Goal: Task Accomplishment & Management: Manage account settings

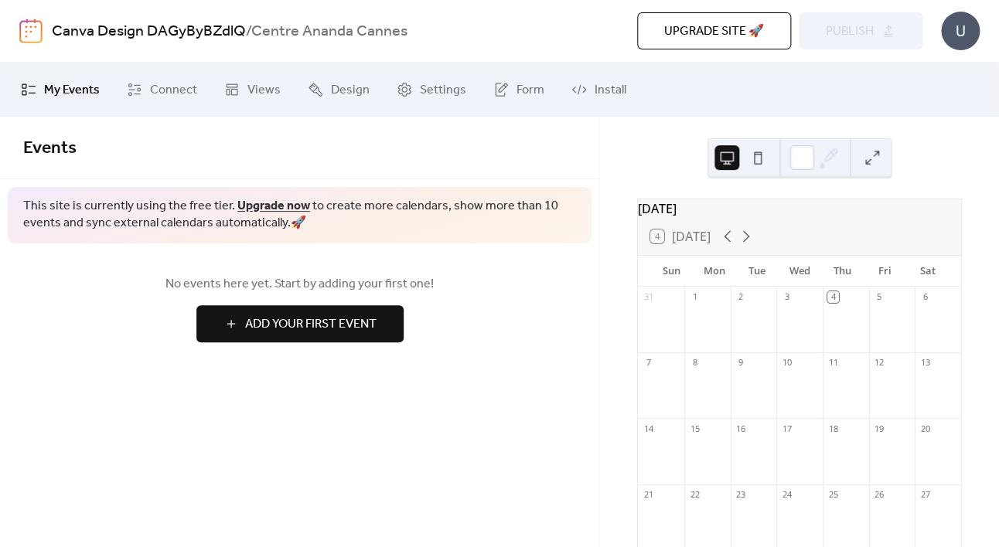
scroll to position [34, 0]
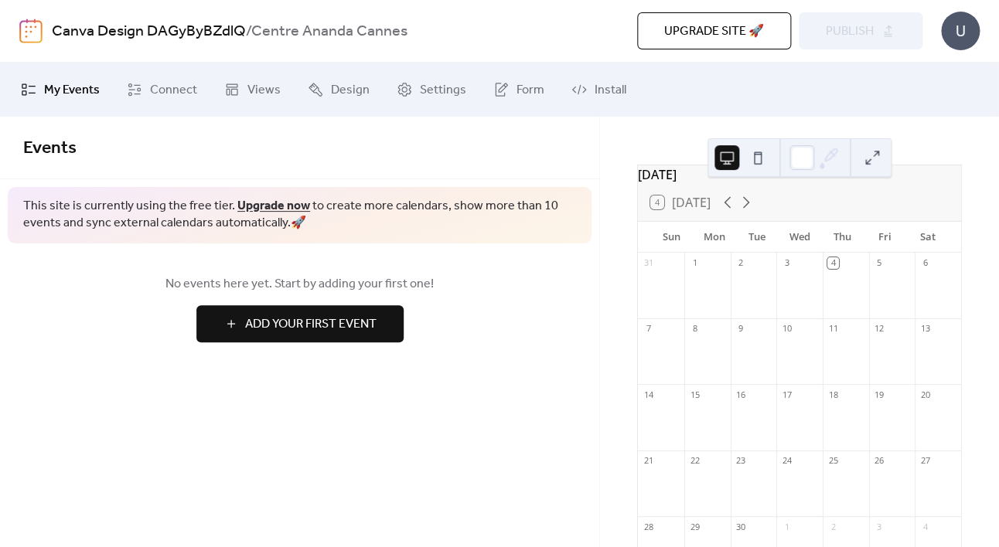
click at [682, 184] on div "[DATE]" at bounding box center [799, 174] width 323 height 19
click at [437, 100] on span "Settings" at bounding box center [443, 90] width 46 height 19
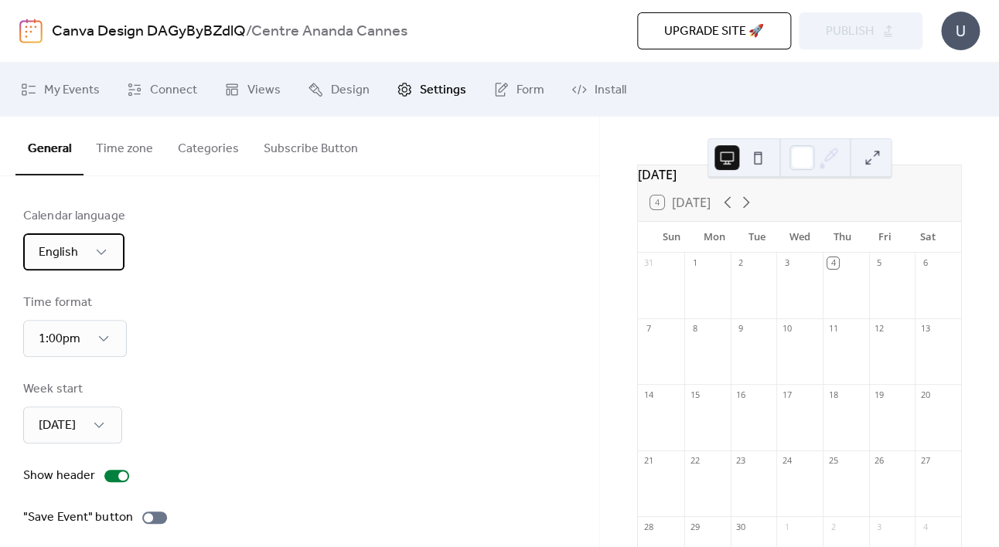
click at [57, 243] on span "English" at bounding box center [58, 252] width 39 height 24
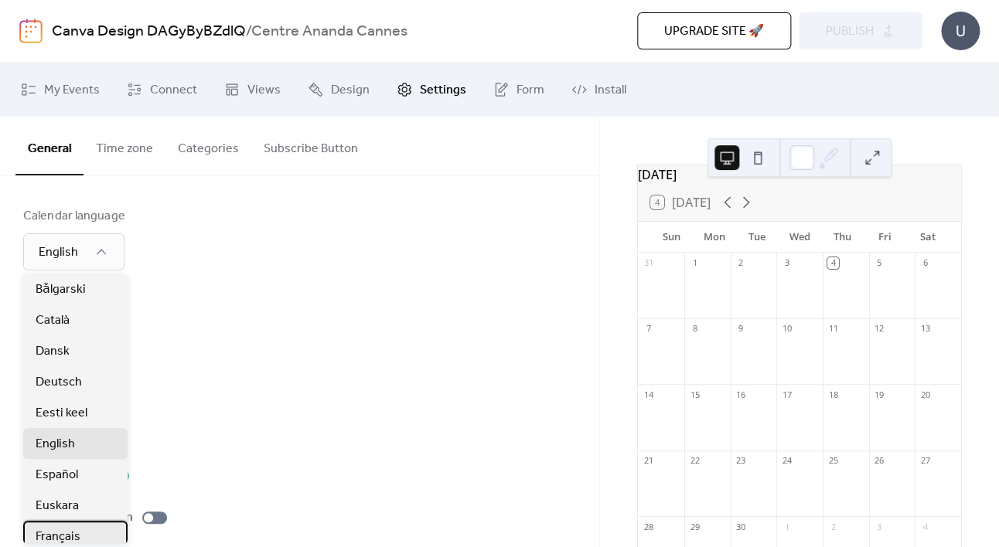
click at [53, 538] on span "Français" at bounding box center [58, 537] width 45 height 19
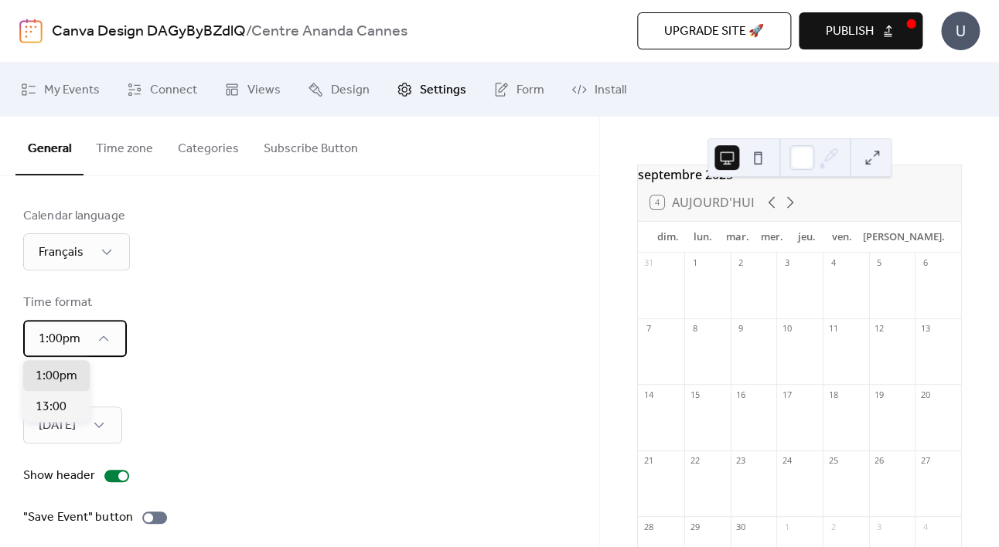
click at [81, 338] on div "1:00pm" at bounding box center [75, 338] width 104 height 37
click at [50, 402] on span "13:00" at bounding box center [51, 407] width 31 height 19
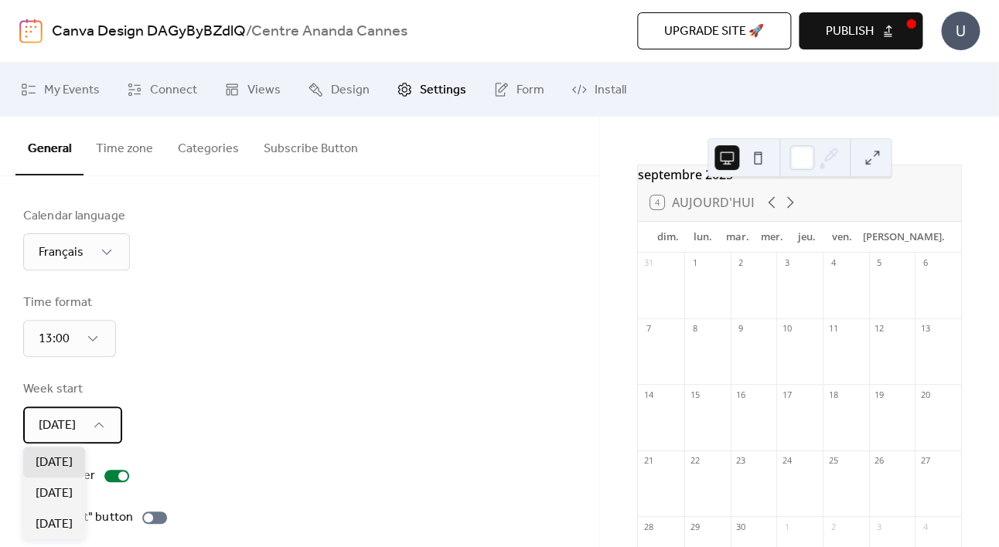
click at [60, 431] on span "[DATE]" at bounding box center [57, 425] width 37 height 24
click at [48, 486] on span "[DATE]" at bounding box center [54, 494] width 37 height 19
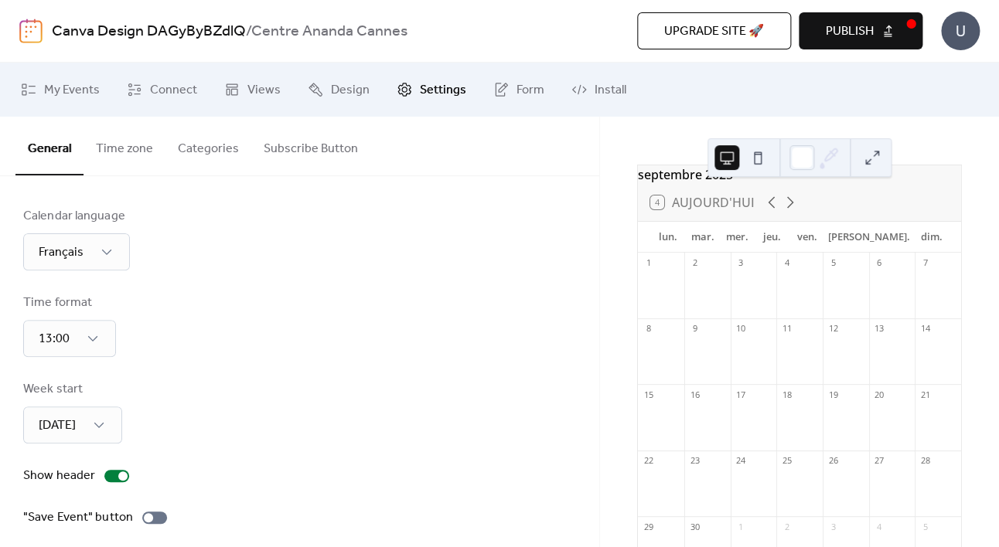
click at [175, 393] on div "Week start [DATE]" at bounding box center [299, 411] width 553 height 63
click at [332, 97] on span "Design" at bounding box center [350, 90] width 39 height 19
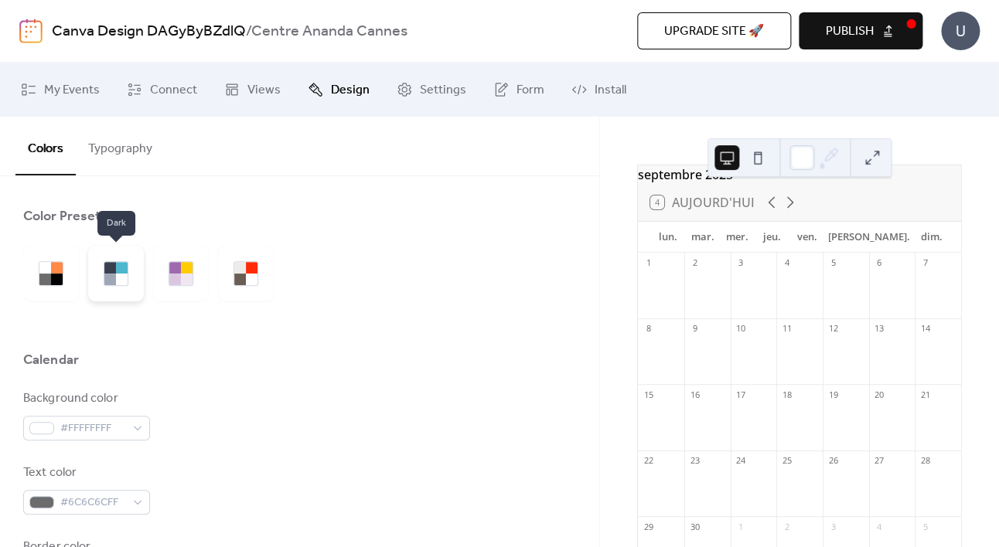
click at [117, 277] on div at bounding box center [122, 280] width 12 height 12
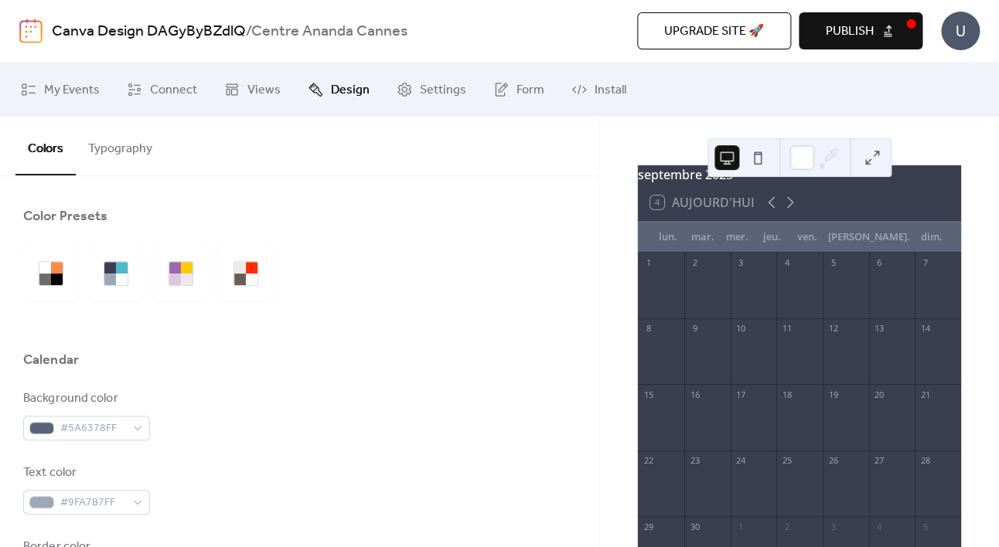
click at [52, 277] on div at bounding box center [57, 280] width 12 height 12
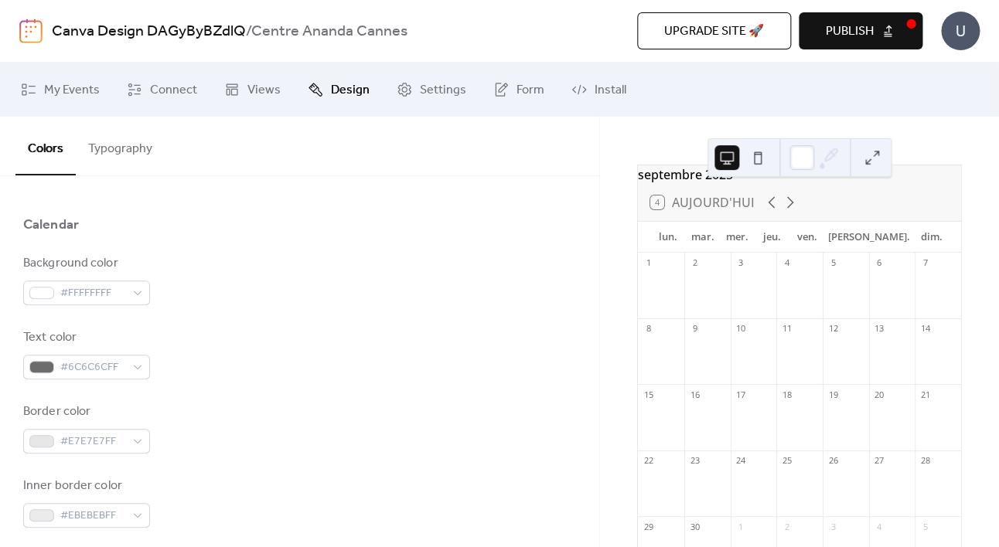
scroll to position [140, 0]
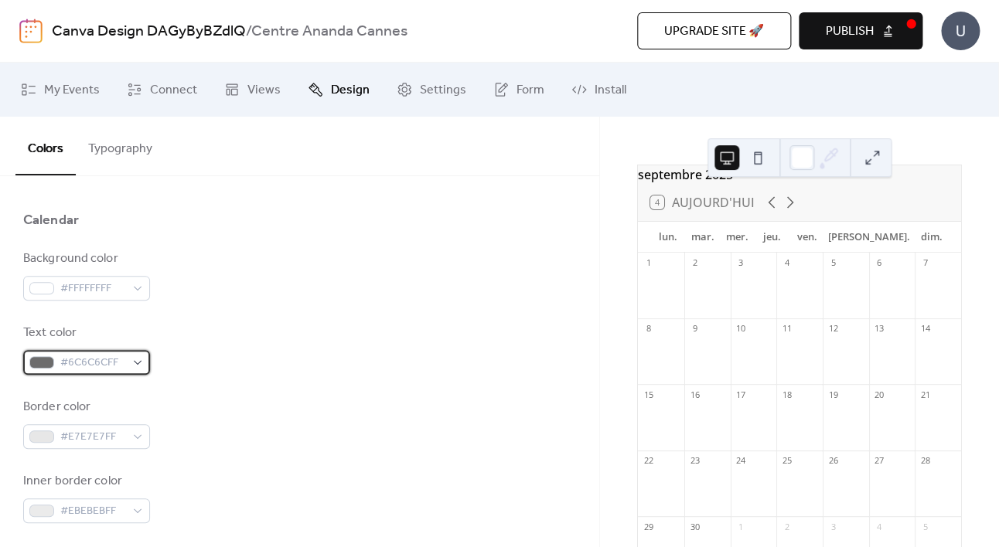
click at [46, 367] on div at bounding box center [41, 362] width 25 height 12
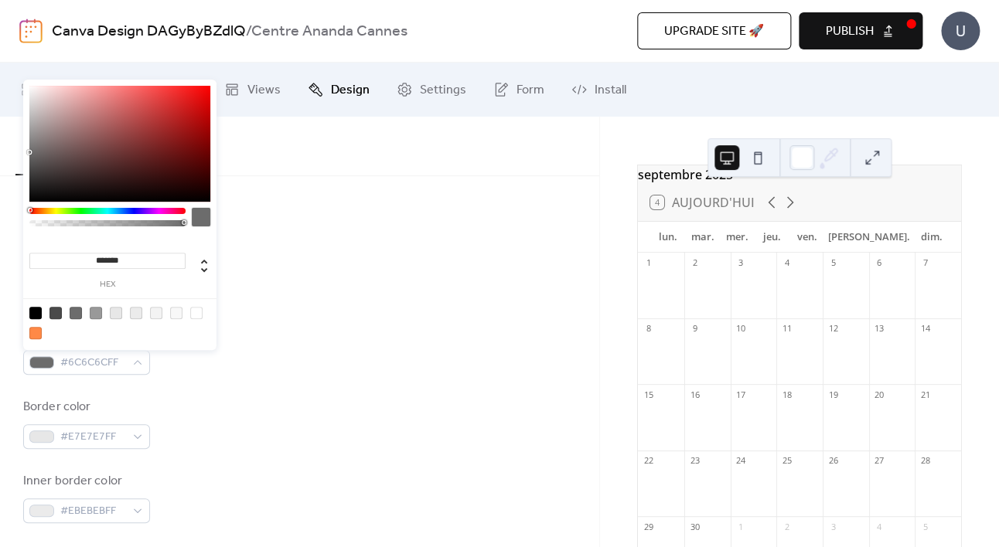
click at [116, 264] on input "*******" at bounding box center [107, 261] width 156 height 16
paste input
type input "*******"
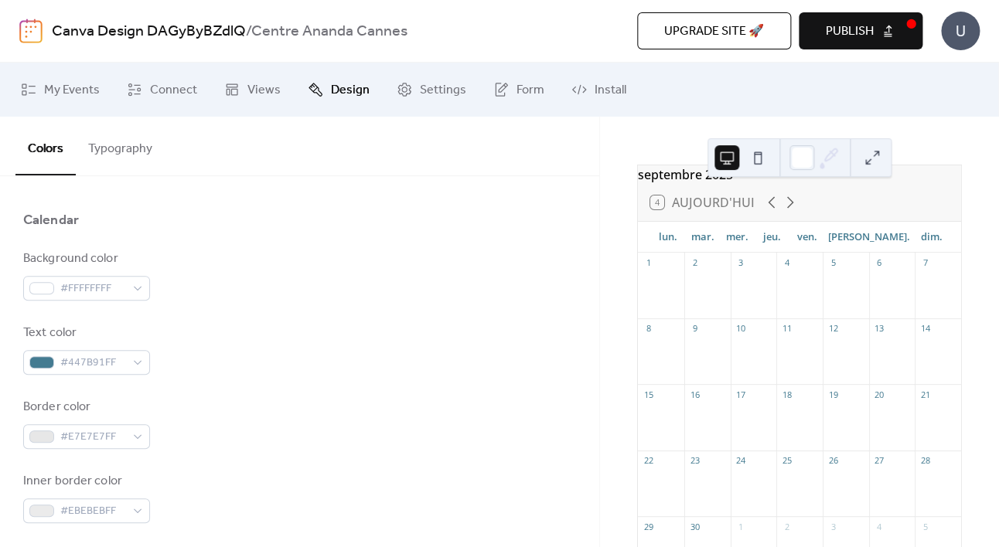
click at [369, 281] on div "Background color #FFFFFFFF" at bounding box center [299, 275] width 553 height 51
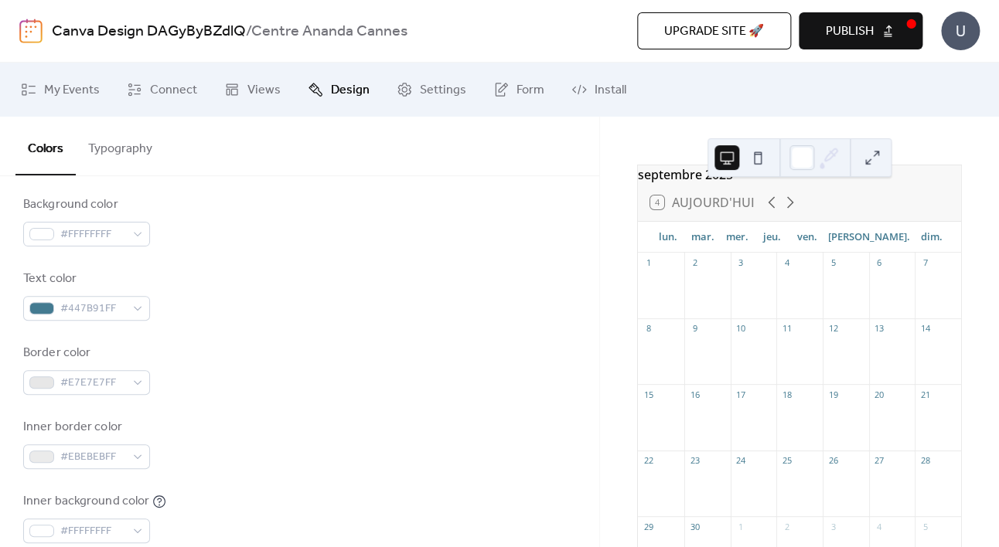
scroll to position [202, 0]
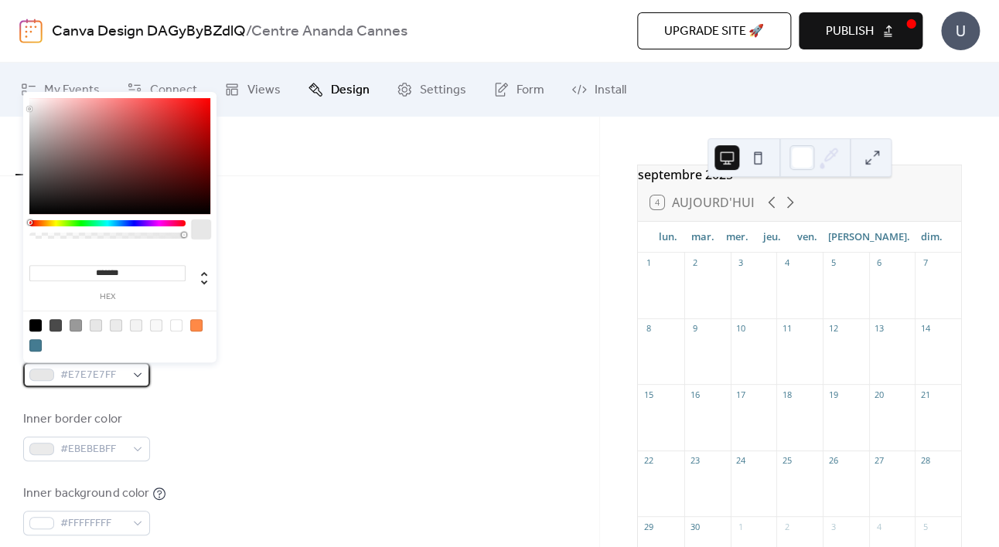
click at [118, 379] on span "#E7E7E7FF" at bounding box center [92, 375] width 65 height 19
click at [38, 348] on div at bounding box center [35, 345] width 12 height 12
type input "*******"
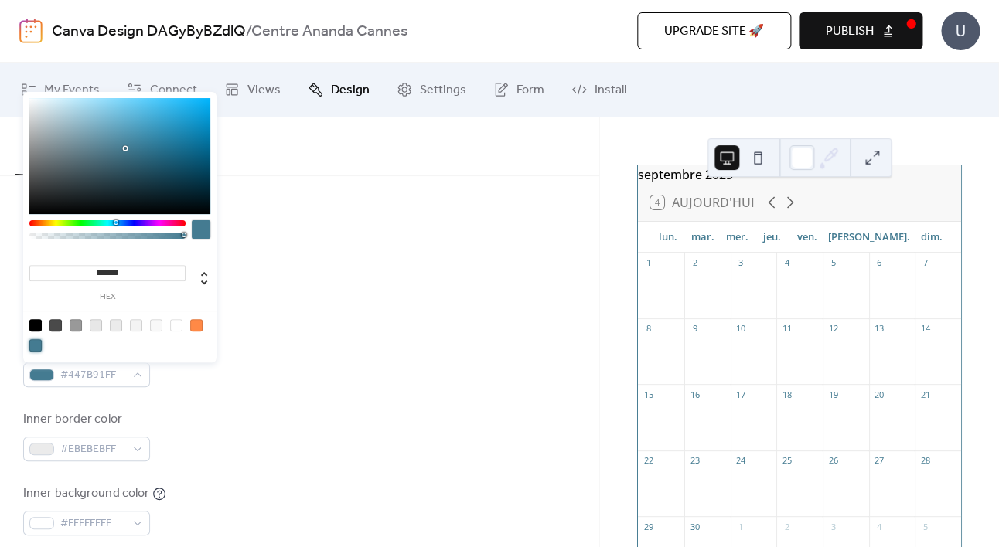
click at [324, 338] on div "Border color #447B91FF" at bounding box center [299, 361] width 553 height 51
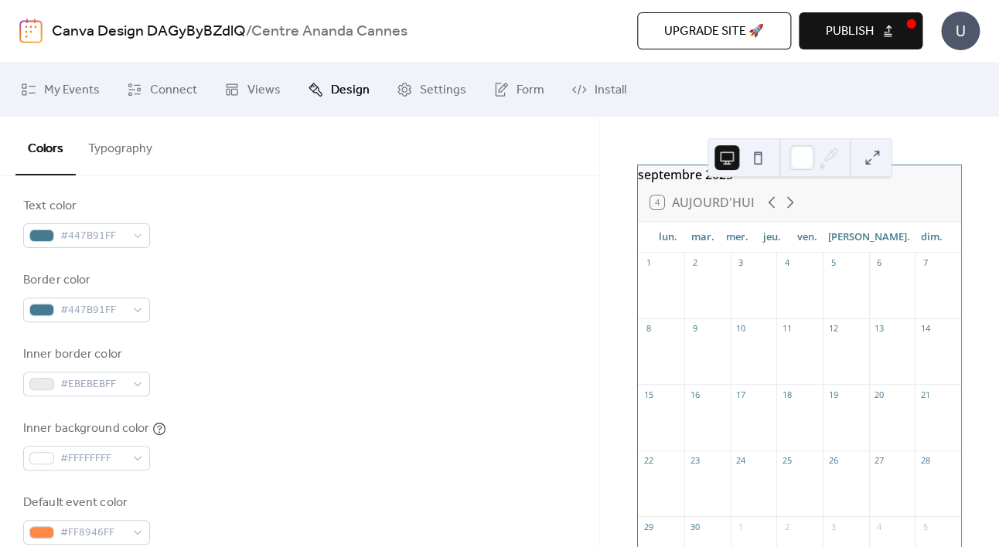
scroll to position [271, 0]
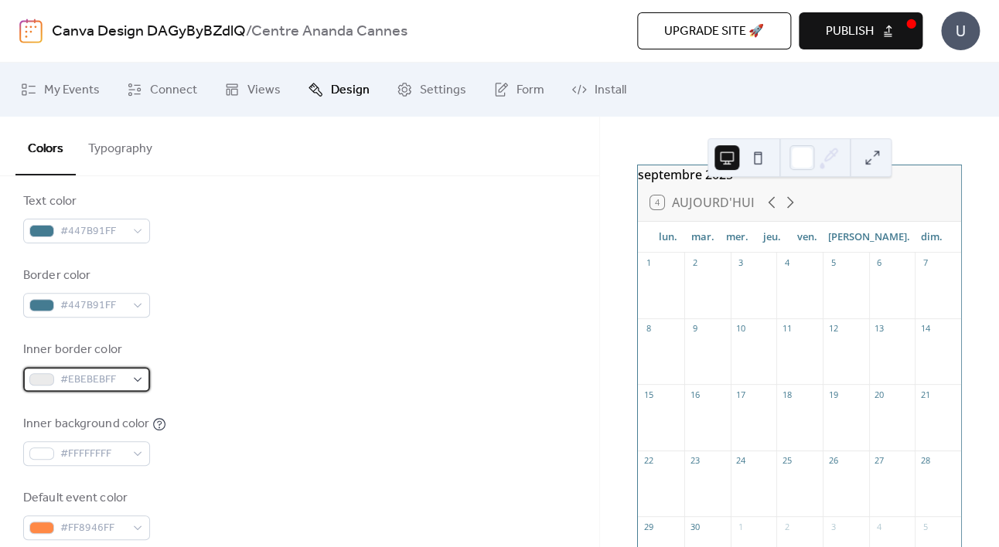
click at [96, 383] on span "#EBEBEBFF" at bounding box center [92, 380] width 65 height 19
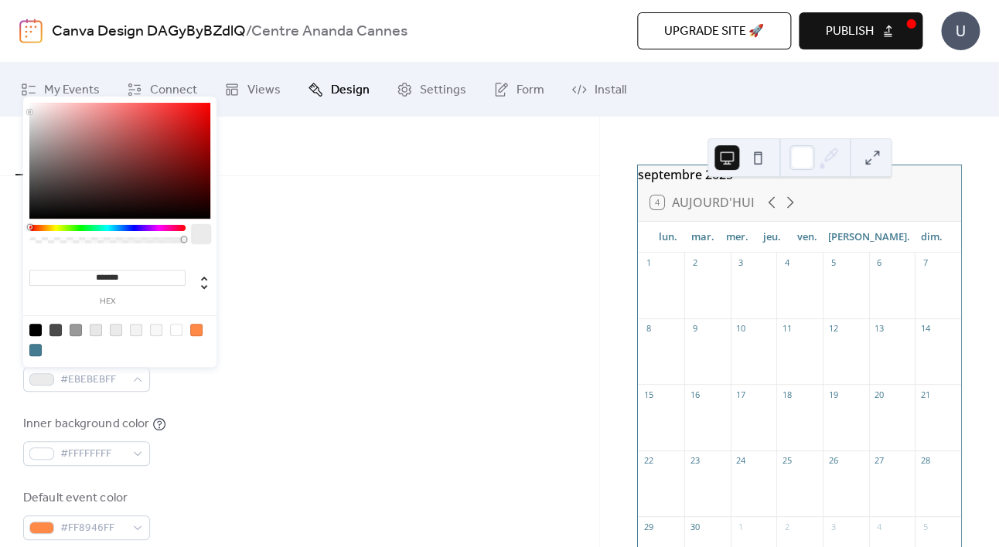
click at [38, 347] on div at bounding box center [35, 350] width 12 height 12
type input "*******"
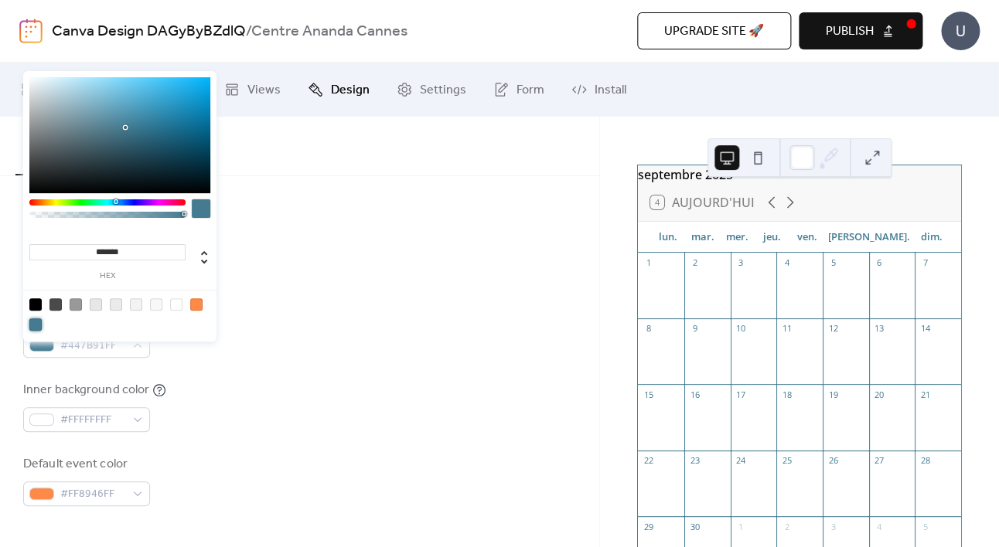
scroll to position [308, 0]
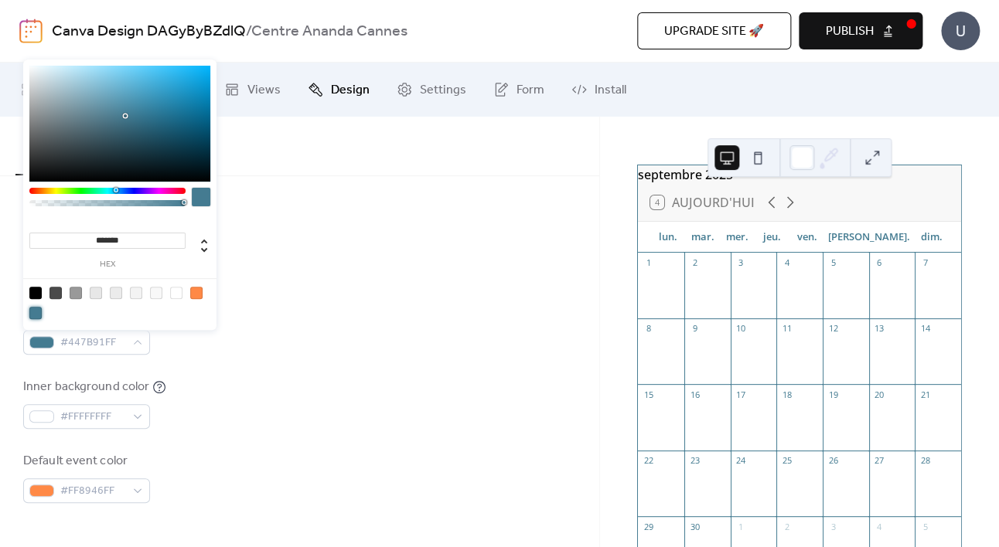
click at [371, 373] on div "Background color #FFFFFFFF Text color #447B91FF Border color #447B91FF Inner bo…" at bounding box center [299, 292] width 553 height 422
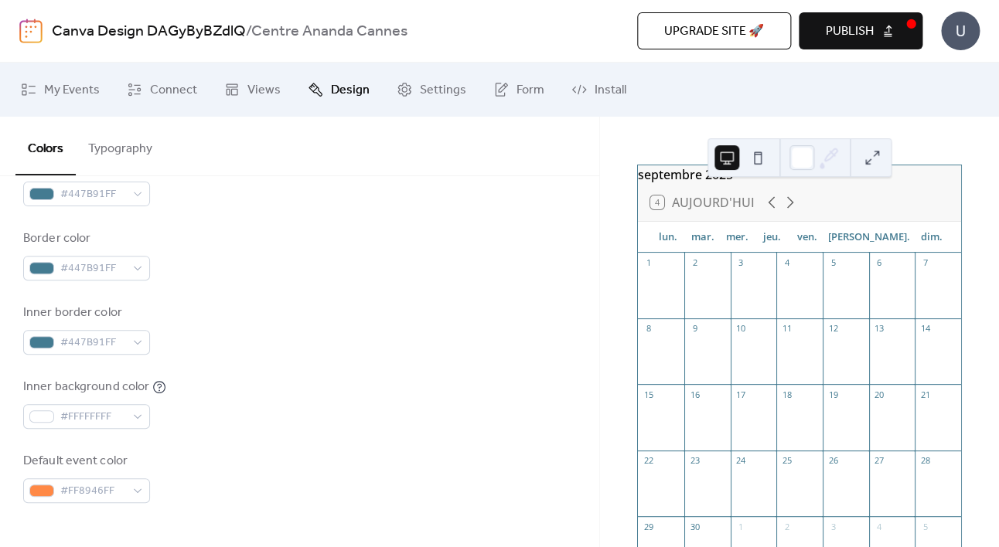
click at [788, 419] on div at bounding box center [799, 425] width 46 height 39
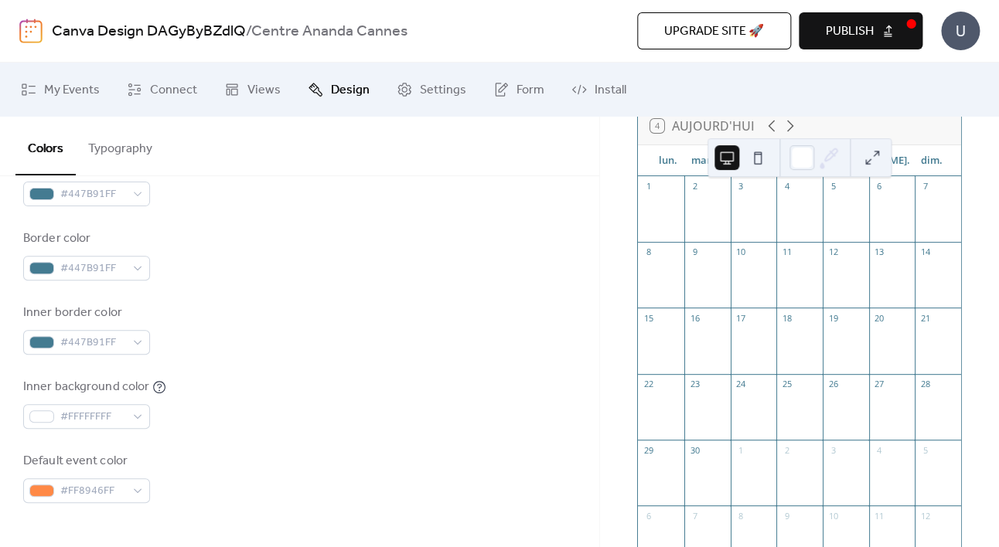
scroll to position [171, 0]
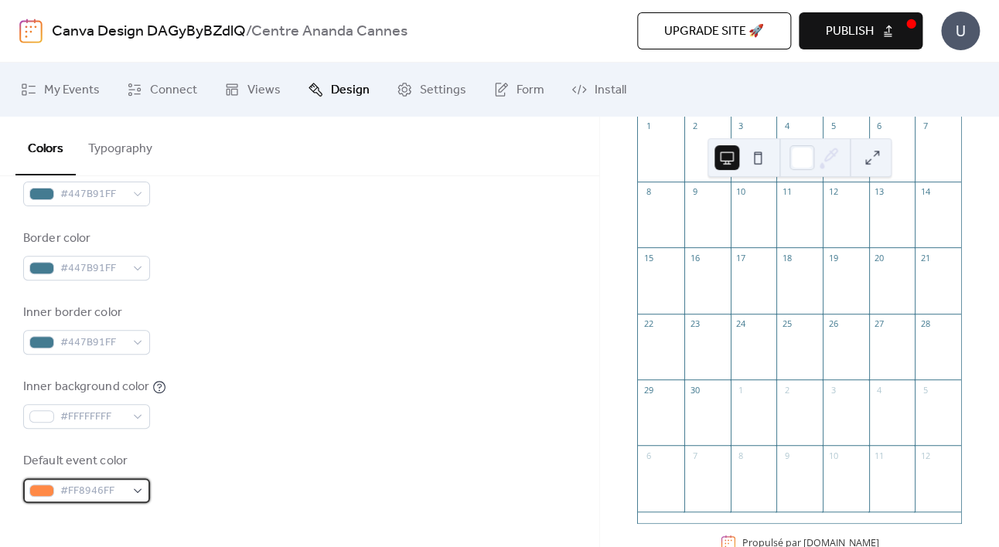
click at [119, 483] on span "#FF8946FF" at bounding box center [92, 491] width 65 height 19
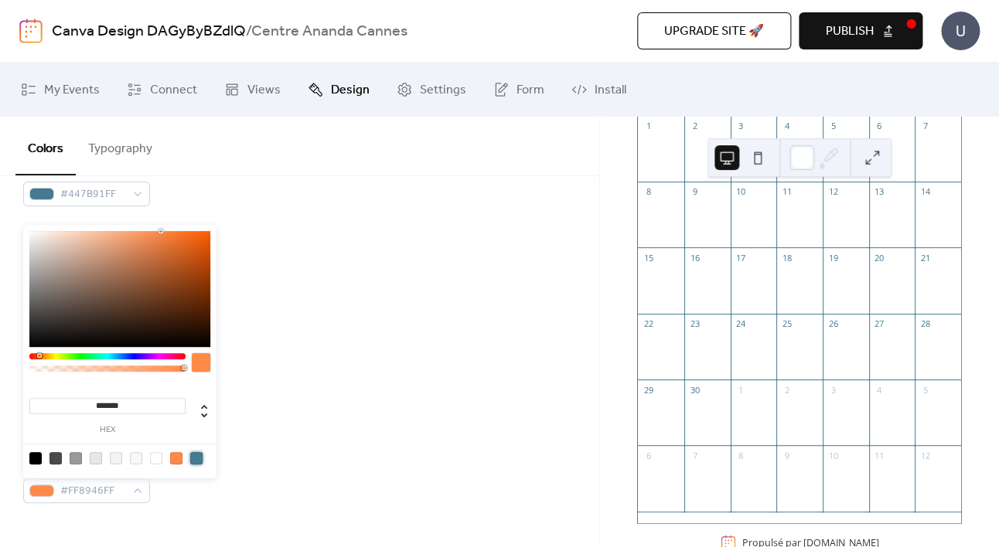
click at [194, 458] on div at bounding box center [196, 458] width 12 height 12
type input "*******"
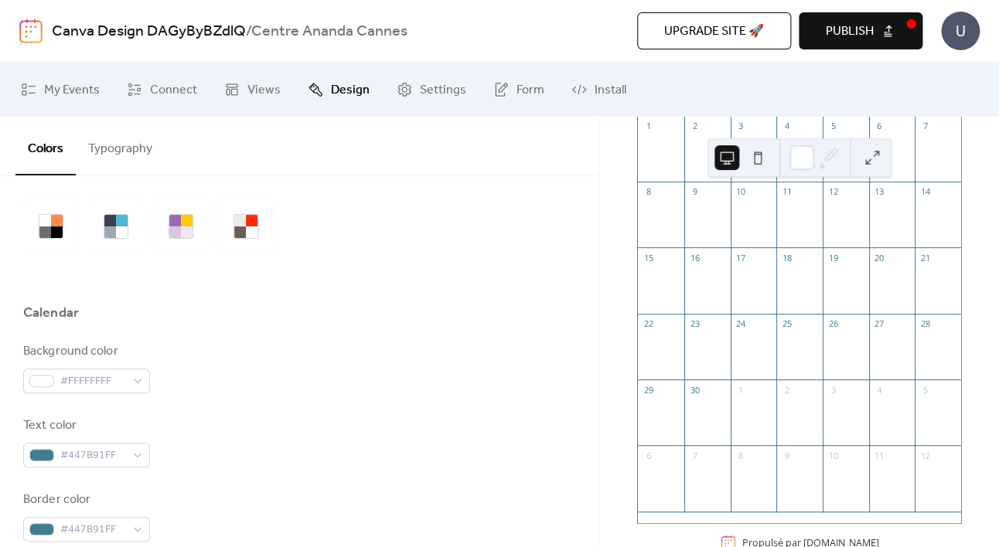
scroll to position [0, 0]
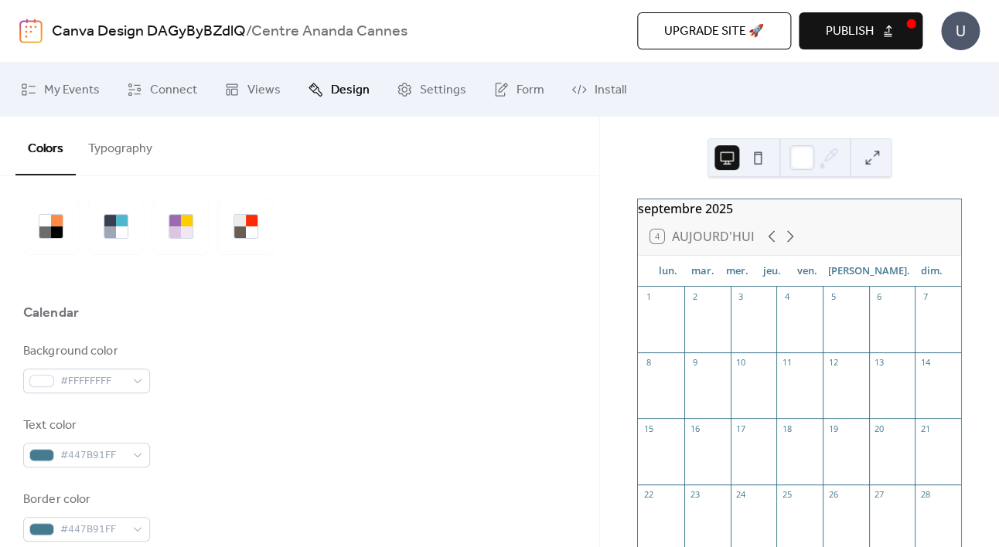
click at [494, 396] on div "Background color #FFFFFFFF Text color #447B91FF Border color #447B91FF Inner bo…" at bounding box center [299, 553] width 553 height 422
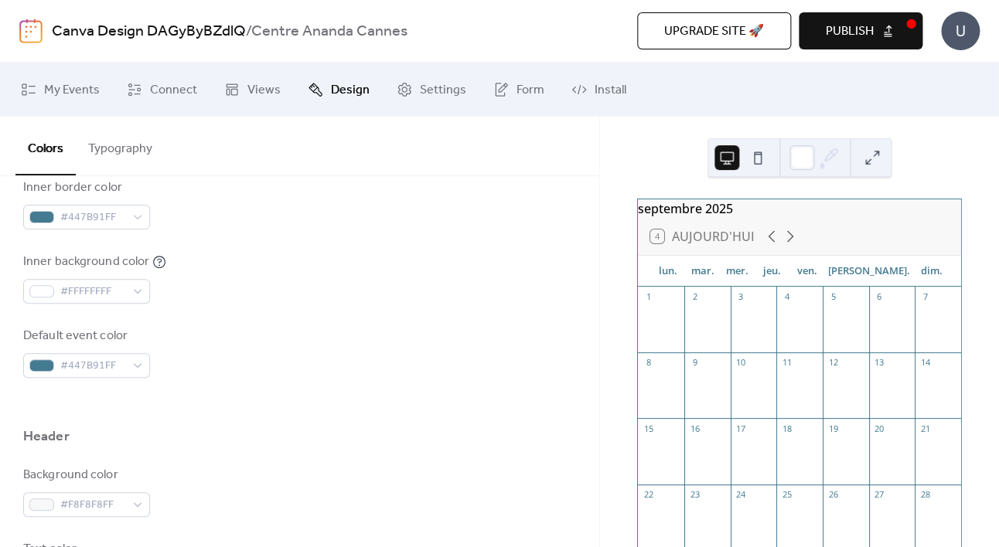
scroll to position [435, 0]
click at [67, 282] on span "#FFFFFFFF" at bounding box center [92, 290] width 65 height 19
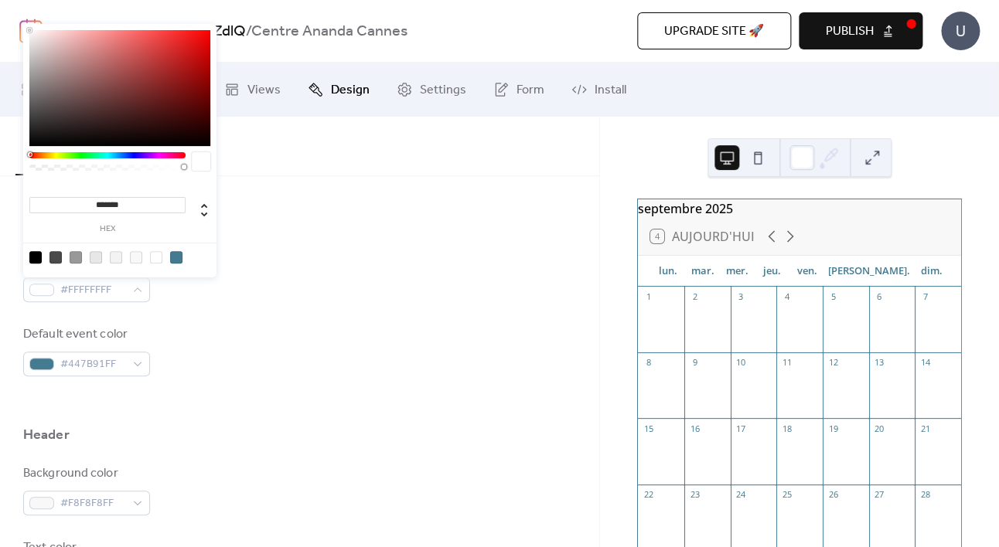
click at [177, 260] on div at bounding box center [176, 257] width 12 height 12
type input "*******"
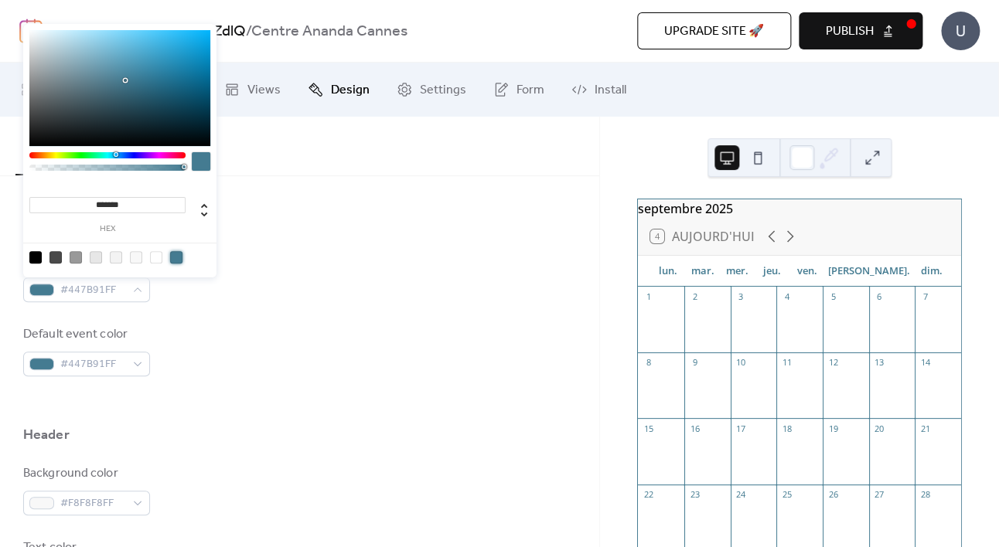
click at [326, 315] on div "Background color #FFFFFFFF Text color #447B91FF Border color #447B91FF Inner bo…" at bounding box center [299, 165] width 553 height 422
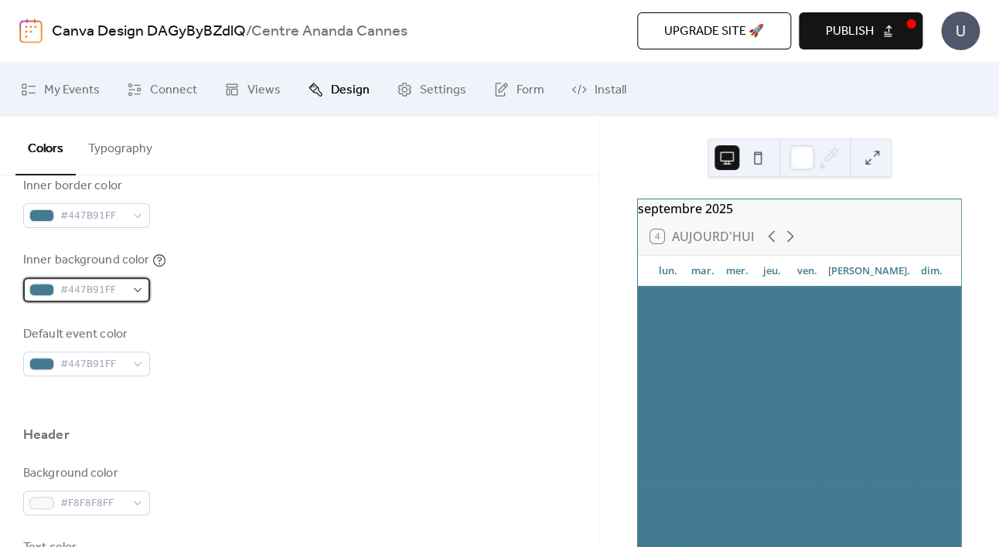
click at [133, 291] on div "#447B91FF" at bounding box center [86, 289] width 127 height 25
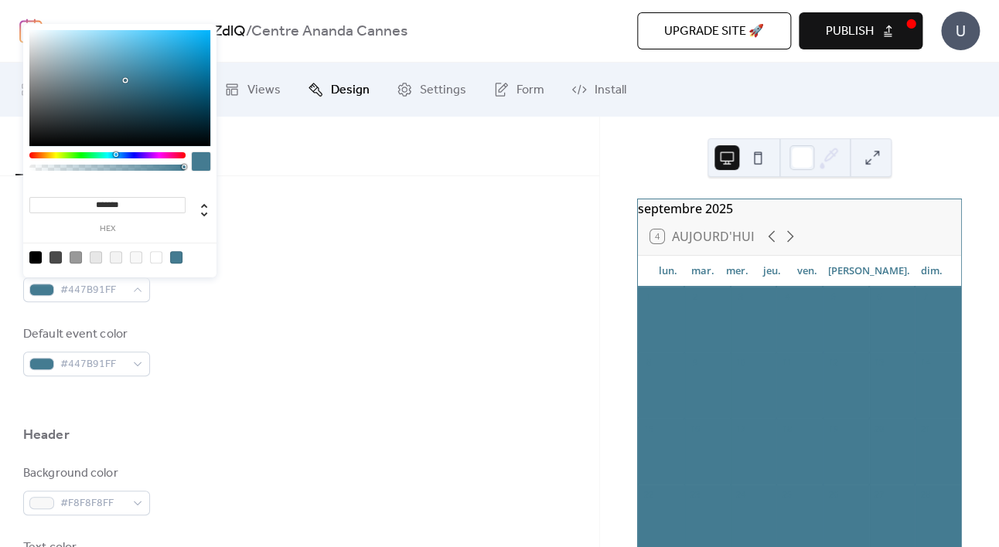
click at [155, 260] on div at bounding box center [156, 257] width 12 height 12
type input "*******"
click at [303, 349] on div "Default event color #447B91FF" at bounding box center [299, 350] width 553 height 51
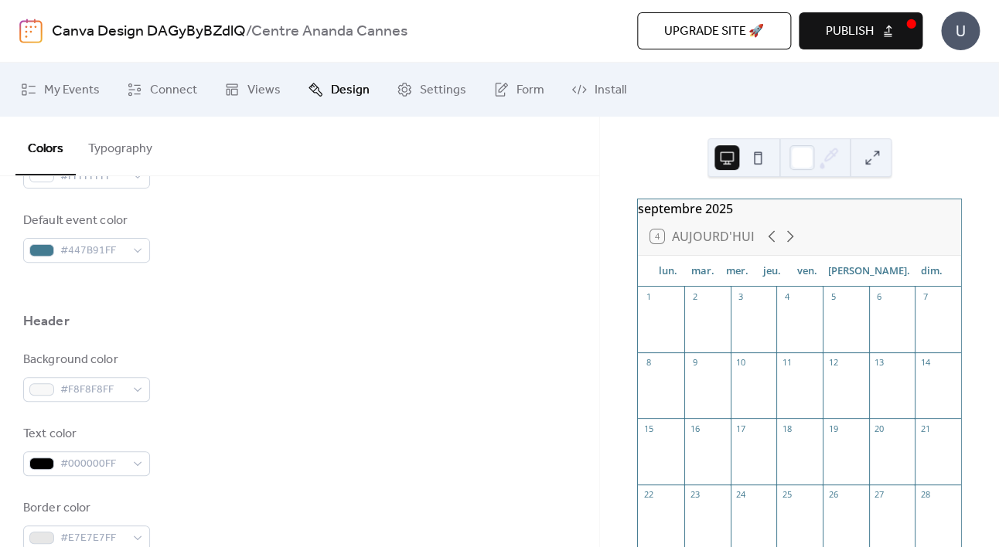
scroll to position [559, 0]
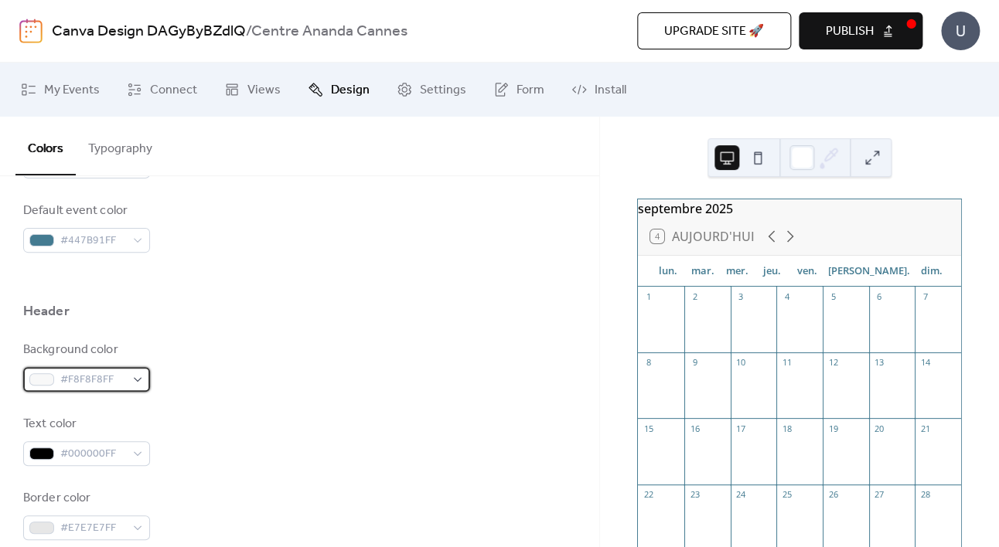
click at [126, 385] on div "#F8F8F8FF" at bounding box center [86, 379] width 127 height 25
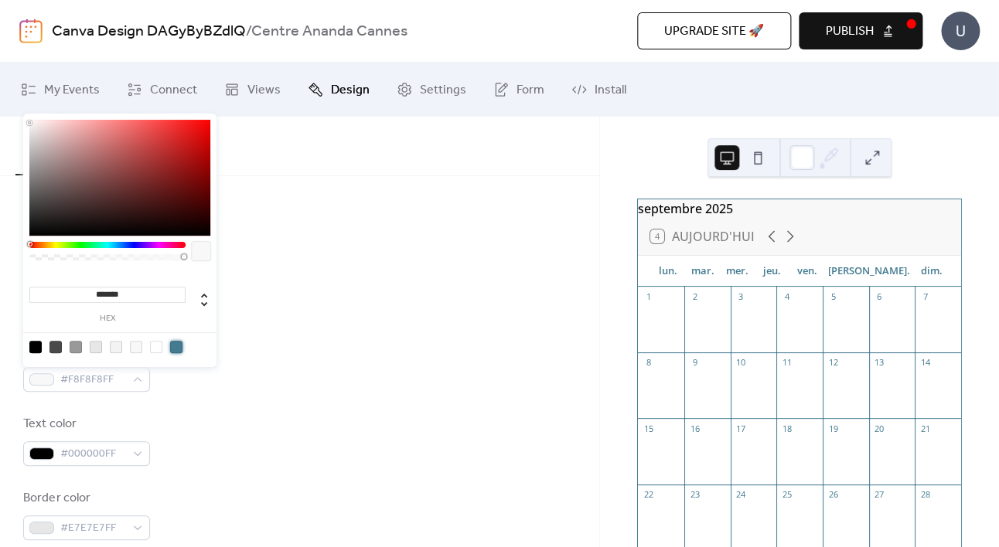
click at [176, 349] on div at bounding box center [176, 347] width 12 height 12
type input "*******"
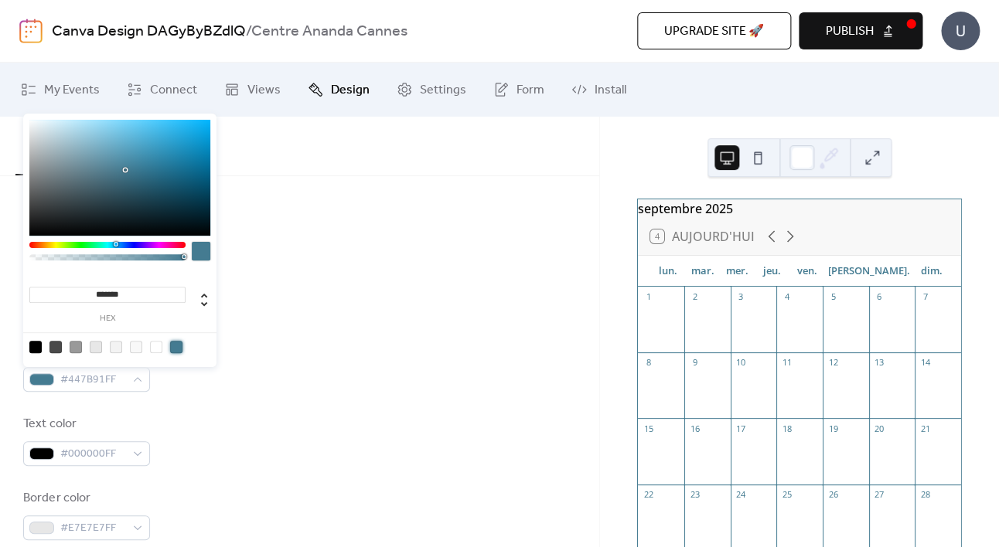
click at [346, 351] on div "Background color #447B91FF" at bounding box center [299, 366] width 553 height 51
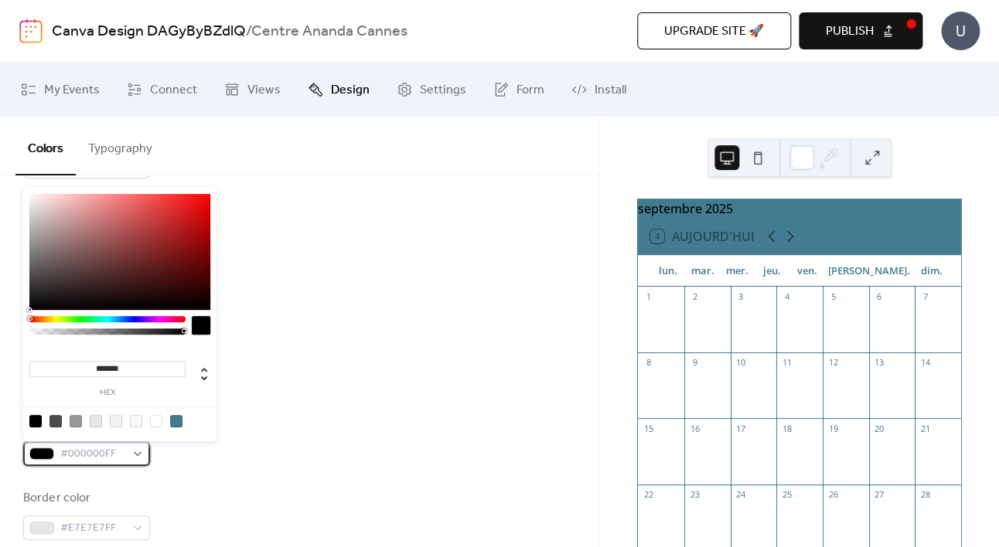
click at [140, 458] on div "#000000FF" at bounding box center [86, 453] width 127 height 25
click at [158, 423] on div at bounding box center [156, 421] width 12 height 12
type input "*******"
click at [367, 396] on div "Background color #447B91FF Text color #FFFFFFFF Border color #E7E7E7FF" at bounding box center [299, 440] width 553 height 199
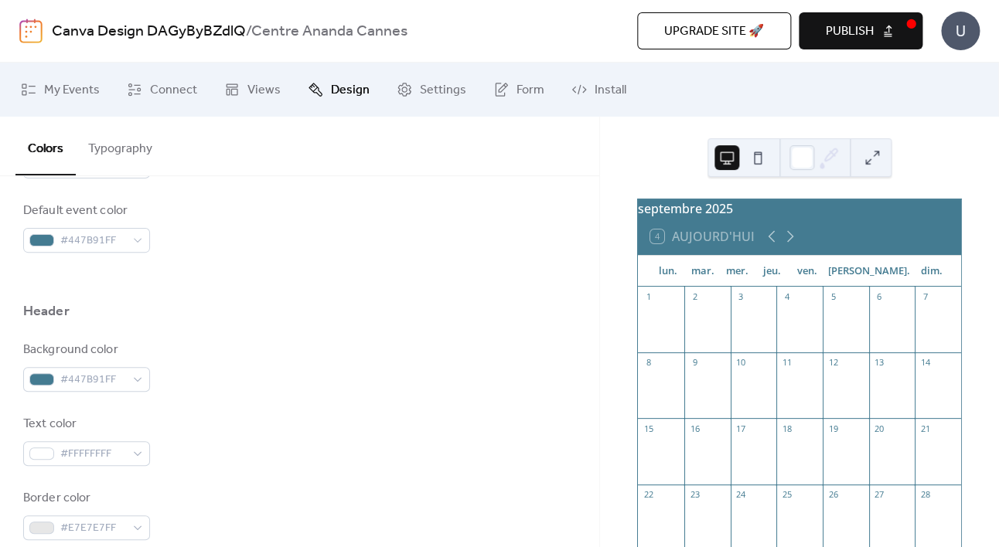
click at [578, 208] on div "Color Presets Calendar Background color #FFFFFFFF Text color #447B91FF Border c…" at bounding box center [299, 366] width 599 height 1498
click at [839, 34] on span "Publish" at bounding box center [849, 31] width 48 height 19
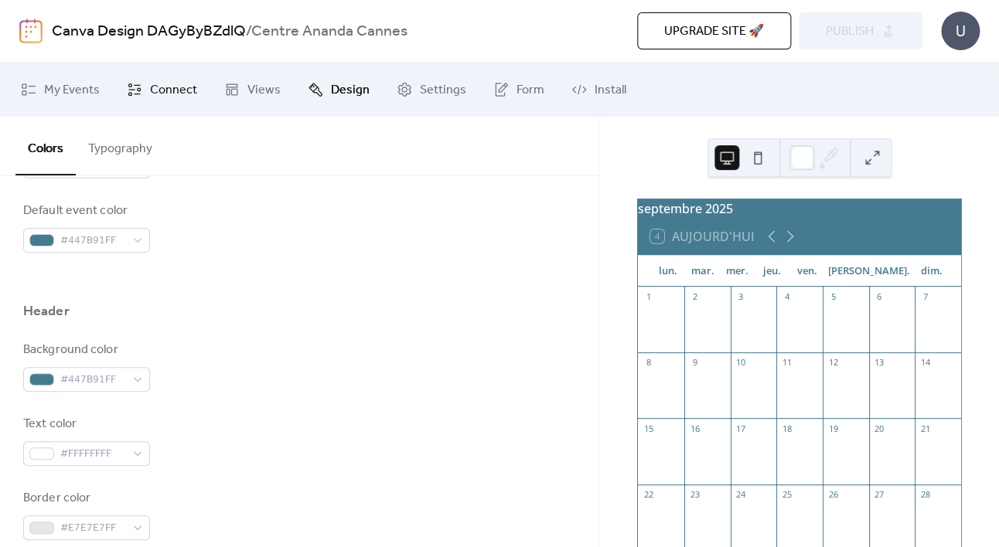
click at [157, 87] on span "Connect" at bounding box center [173, 90] width 47 height 19
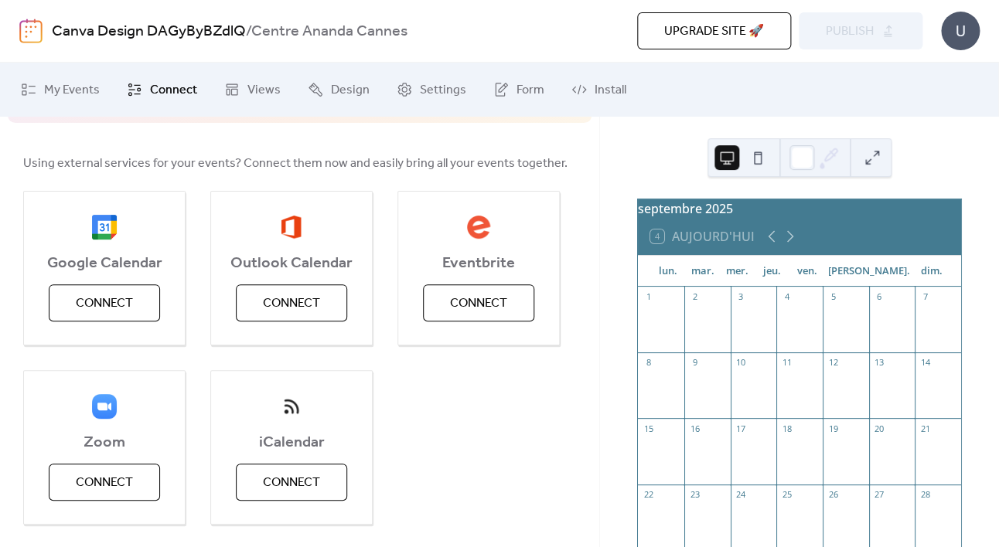
scroll to position [161, 0]
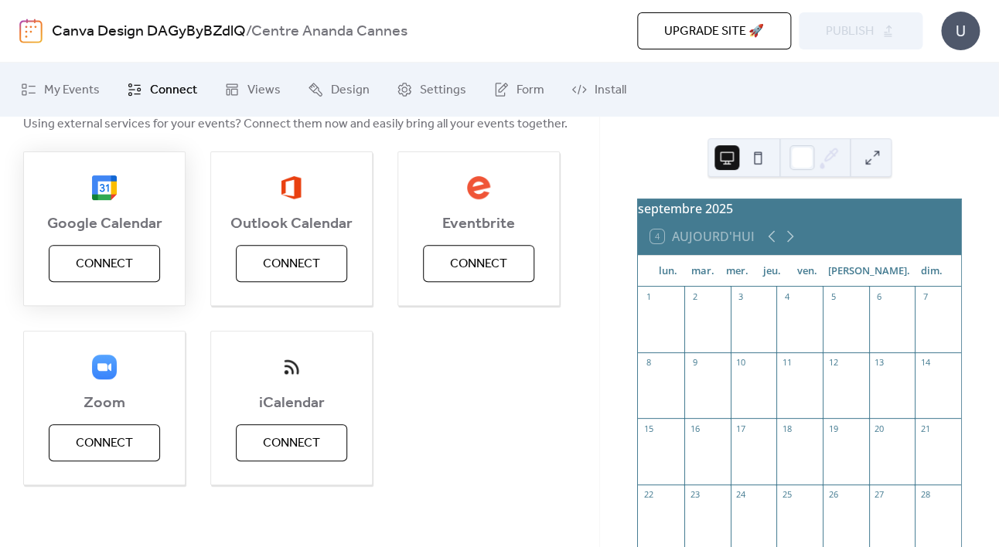
click at [117, 260] on span "Connect" at bounding box center [104, 264] width 57 height 19
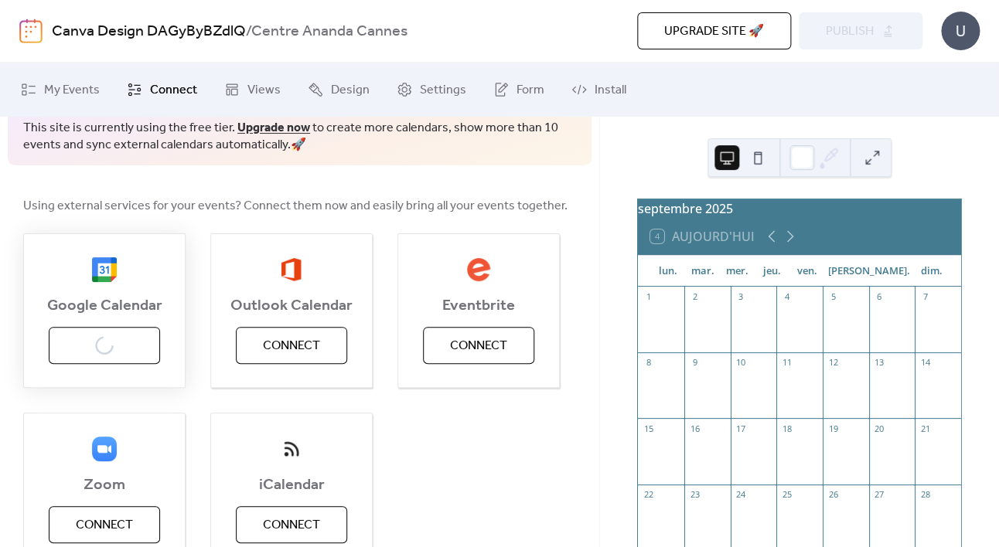
scroll to position [0, 0]
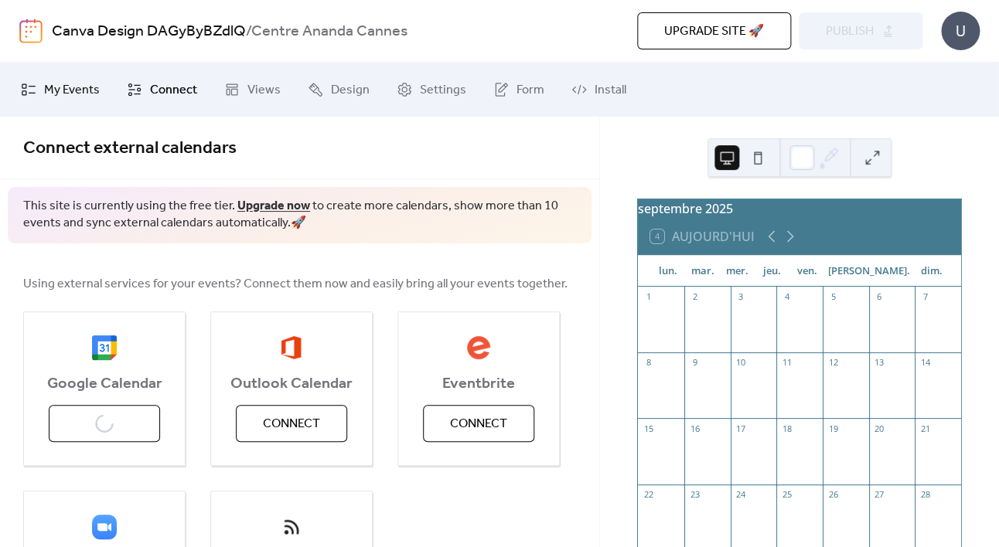
click at [51, 84] on span "My Events" at bounding box center [72, 90] width 56 height 19
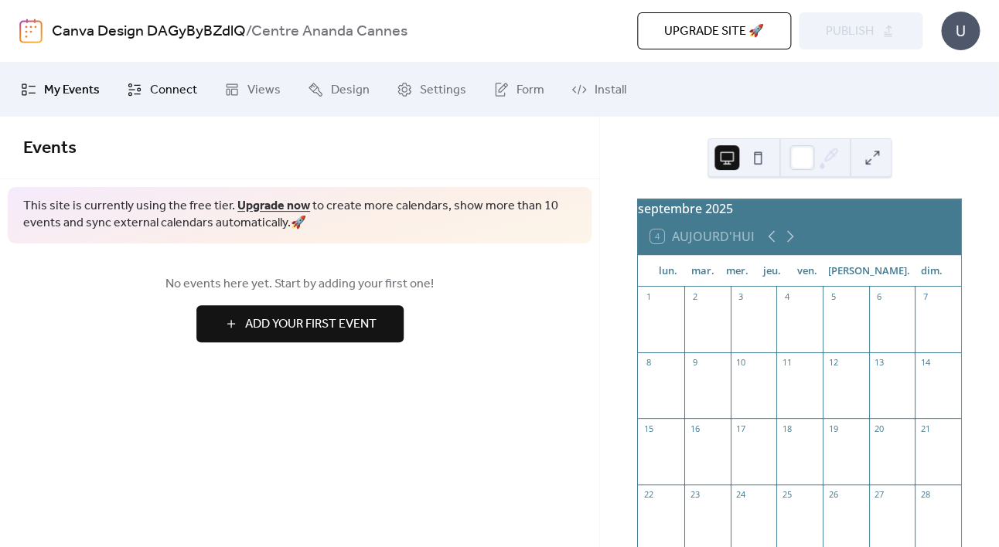
click at [167, 93] on span "Connect" at bounding box center [173, 90] width 47 height 19
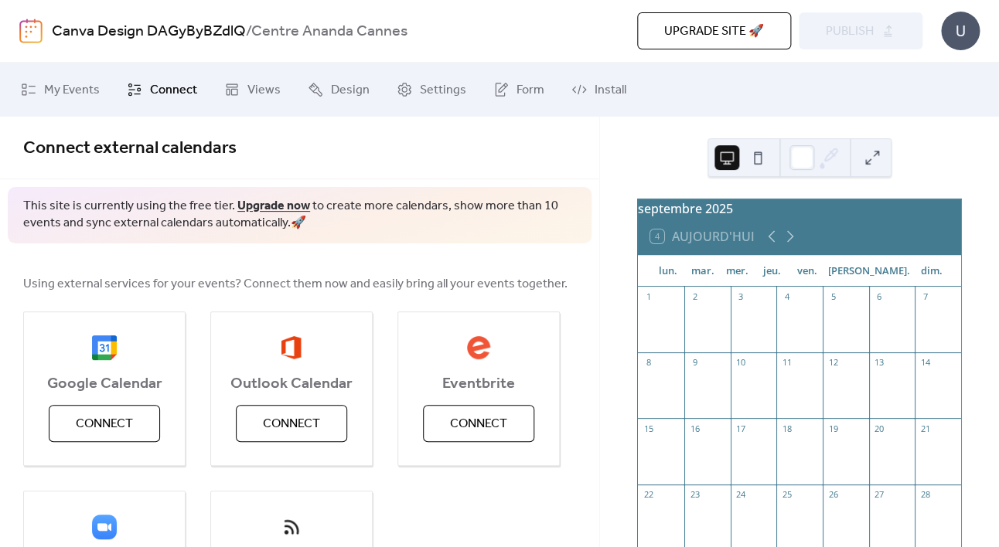
scroll to position [161, 0]
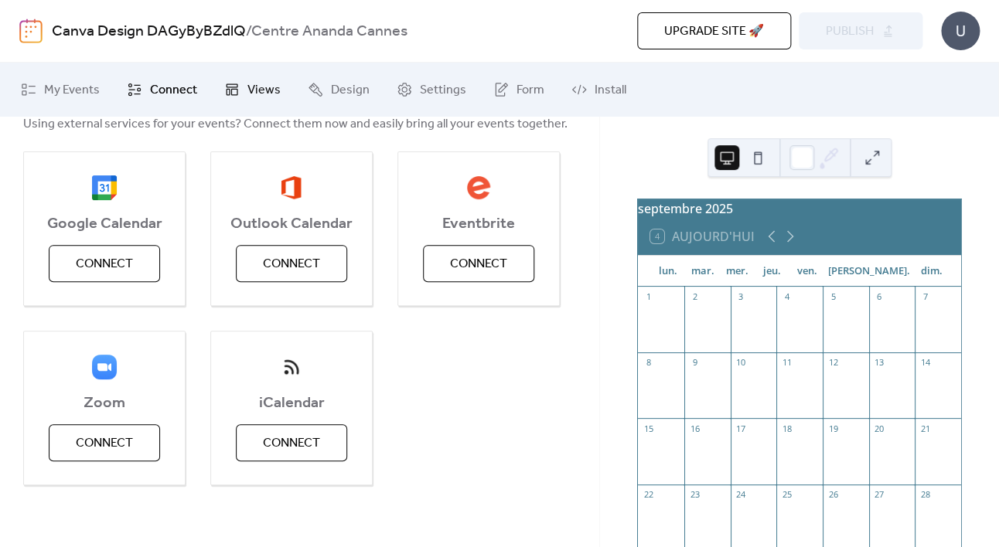
click at [258, 94] on span "Views" at bounding box center [263, 90] width 33 height 19
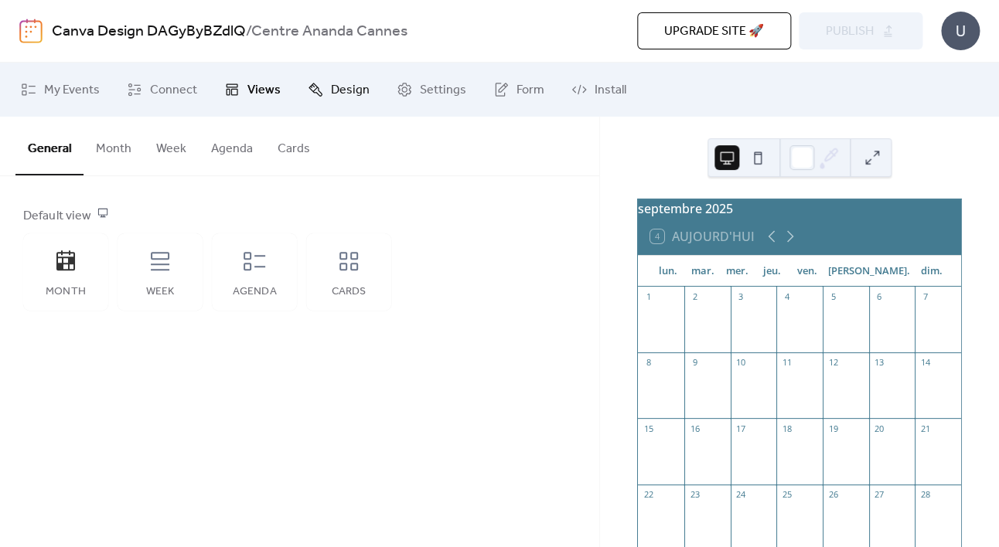
click at [339, 91] on span "Design" at bounding box center [350, 90] width 39 height 19
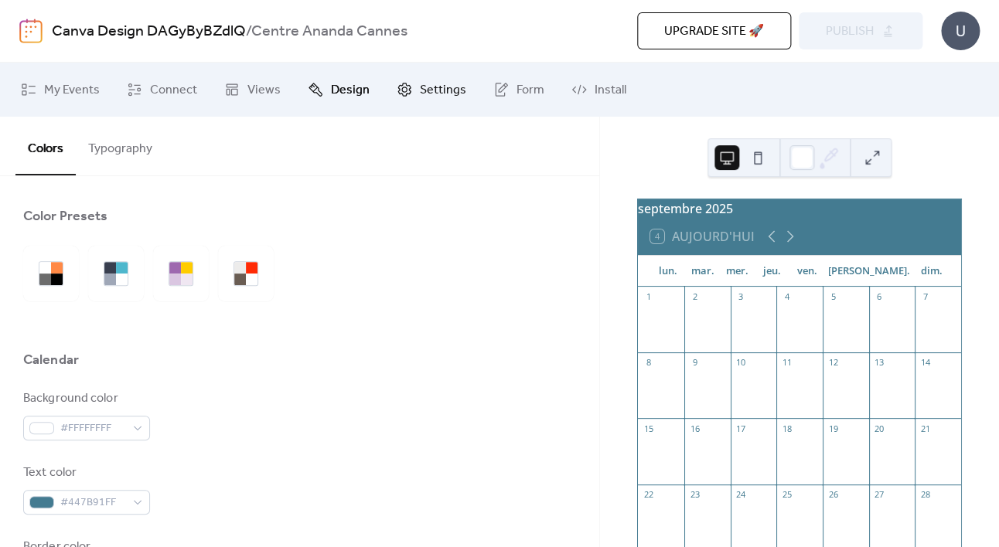
click at [432, 90] on span "Settings" at bounding box center [443, 90] width 46 height 19
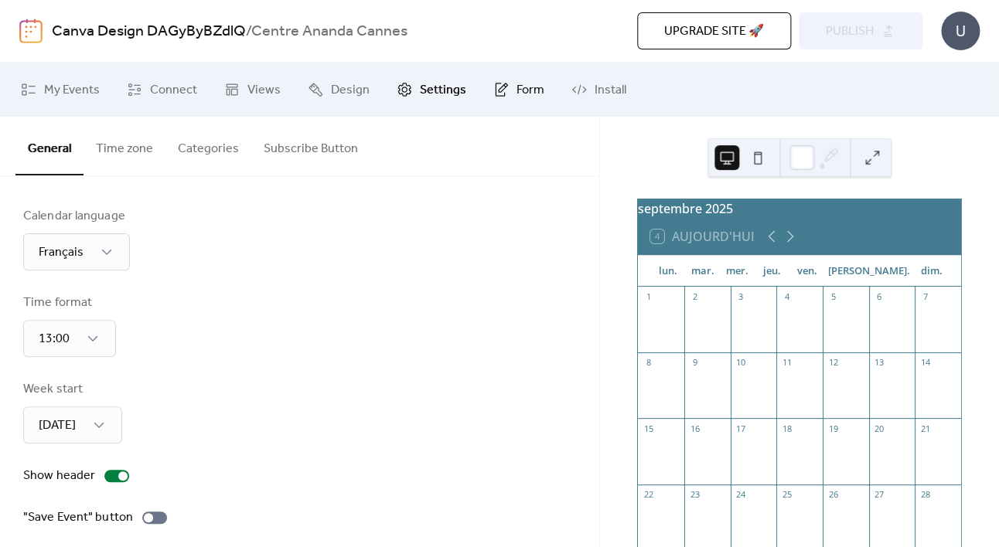
click at [522, 87] on span "Form" at bounding box center [530, 90] width 28 height 19
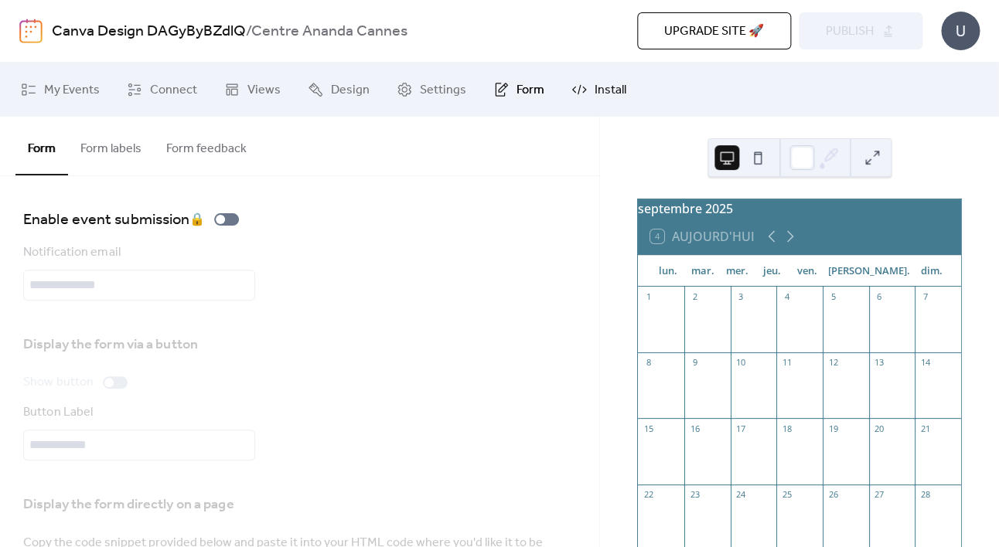
click at [594, 87] on span "Install" at bounding box center [610, 90] width 32 height 19
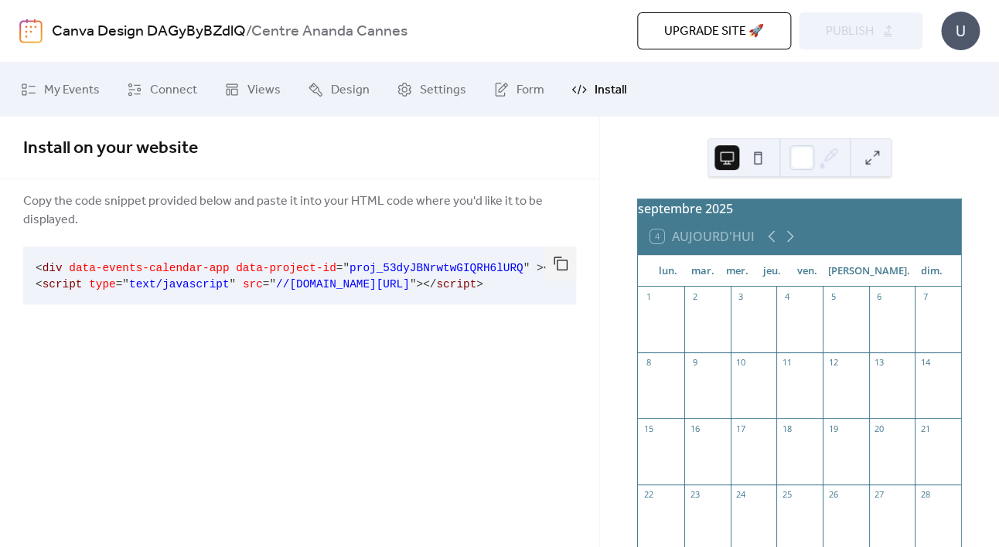
click at [31, 34] on img at bounding box center [30, 31] width 23 height 25
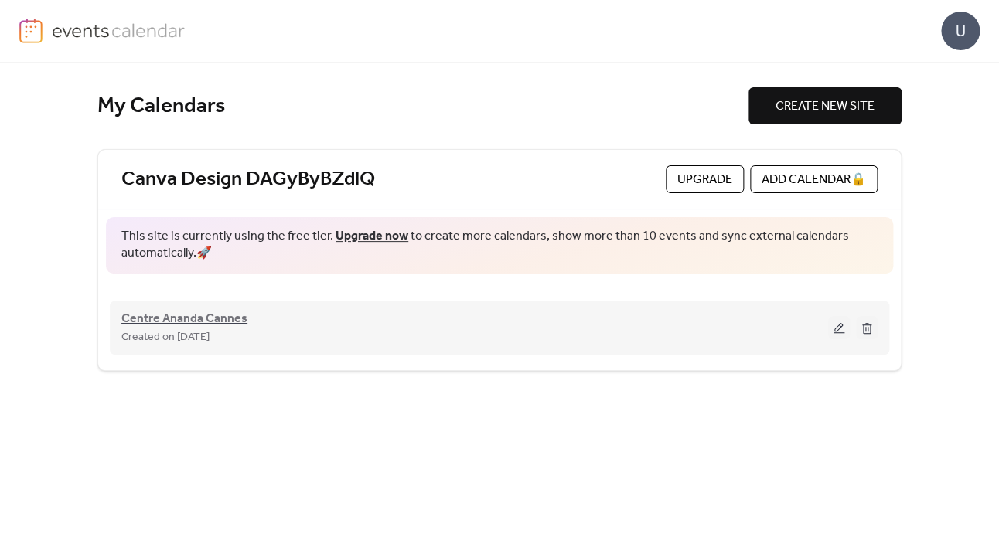
click at [206, 325] on span "Centre Ananda Cannes" at bounding box center [184, 319] width 126 height 19
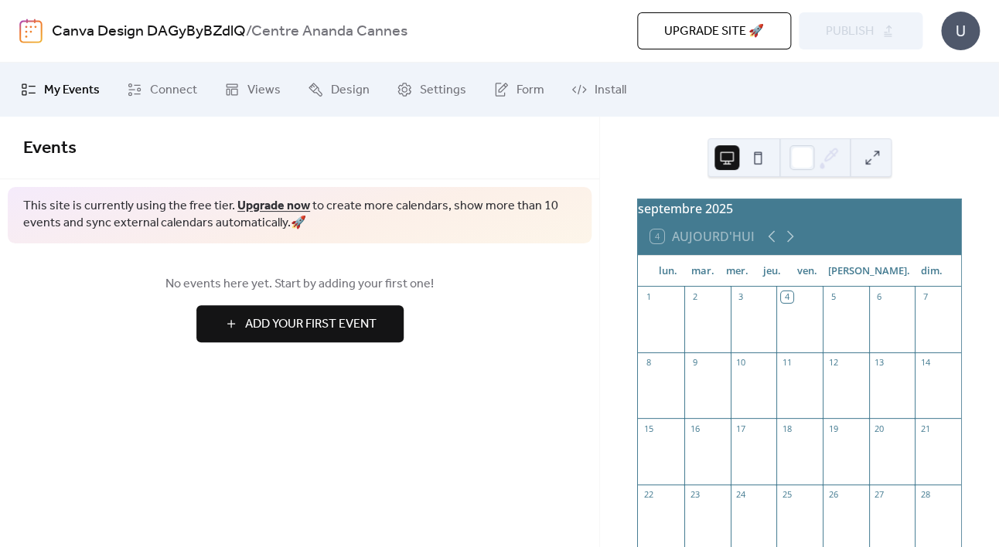
click at [737, 218] on div "septembre 2025" at bounding box center [799, 208] width 323 height 19
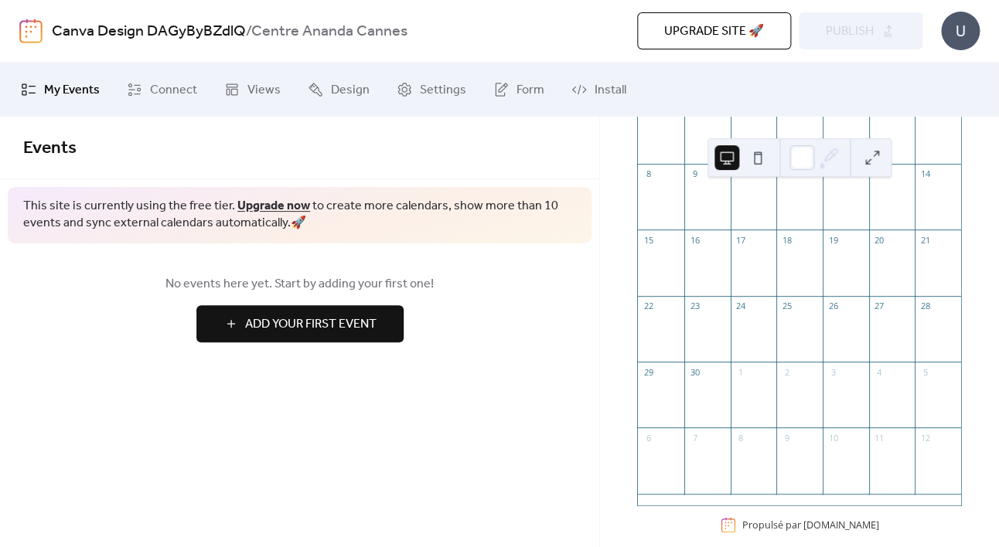
scroll to position [216, 0]
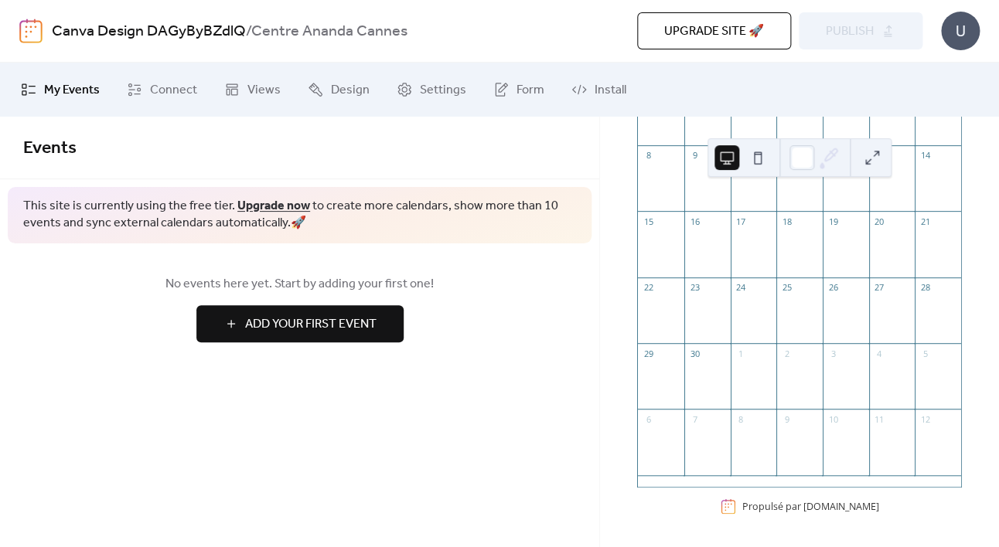
click at [254, 209] on link "Upgrade now" at bounding box center [273, 206] width 73 height 24
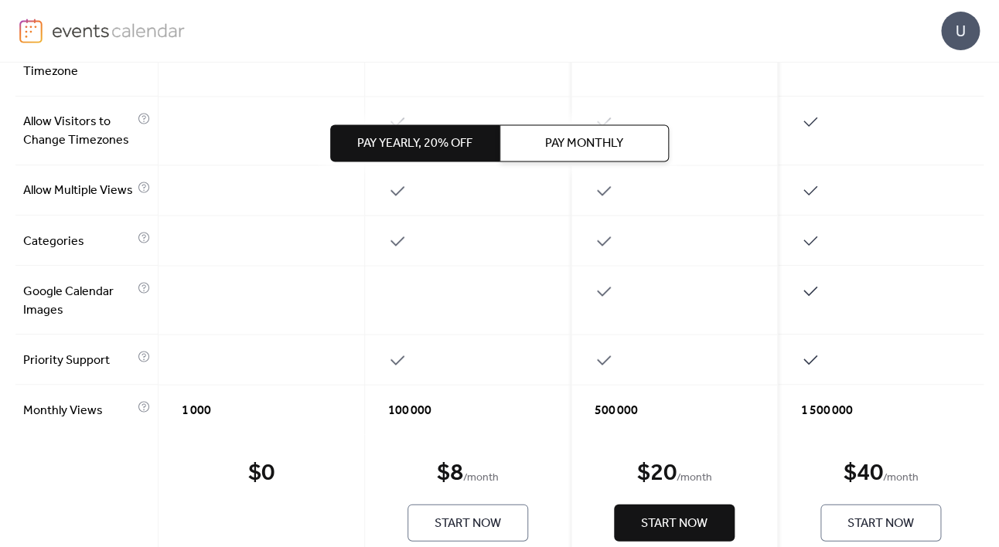
scroll to position [923, 0]
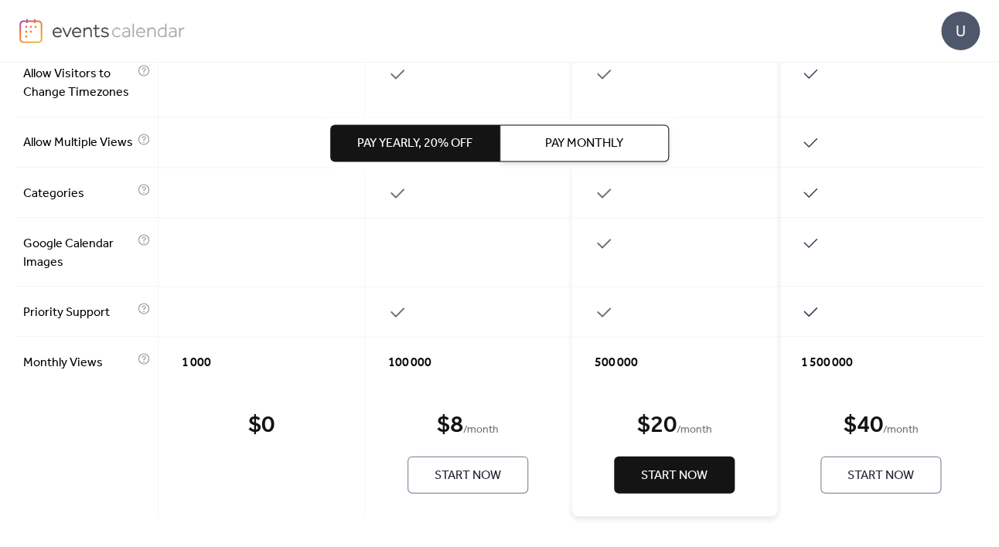
click at [274, 439] on div "$ 0 Start Now" at bounding box center [261, 451] width 206 height 130
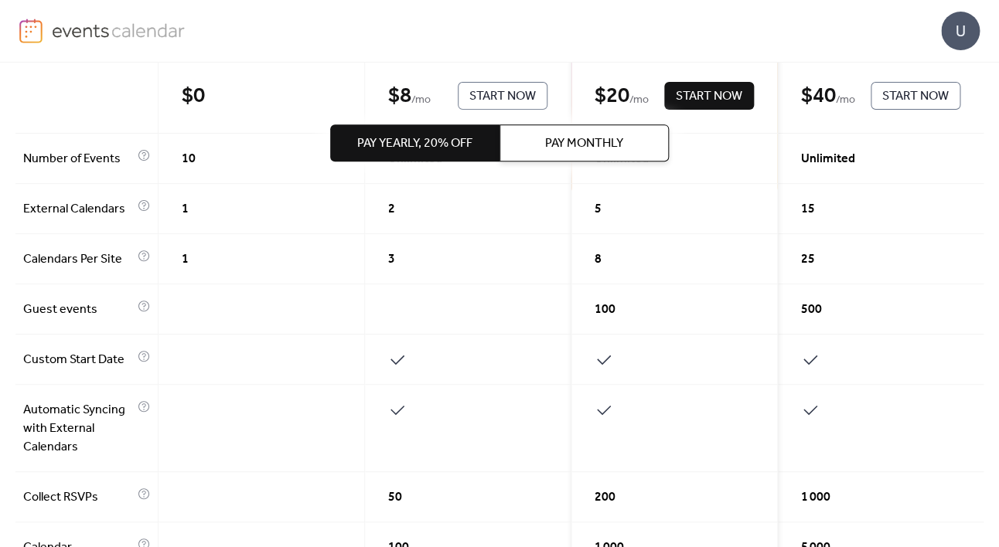
scroll to position [0, 0]
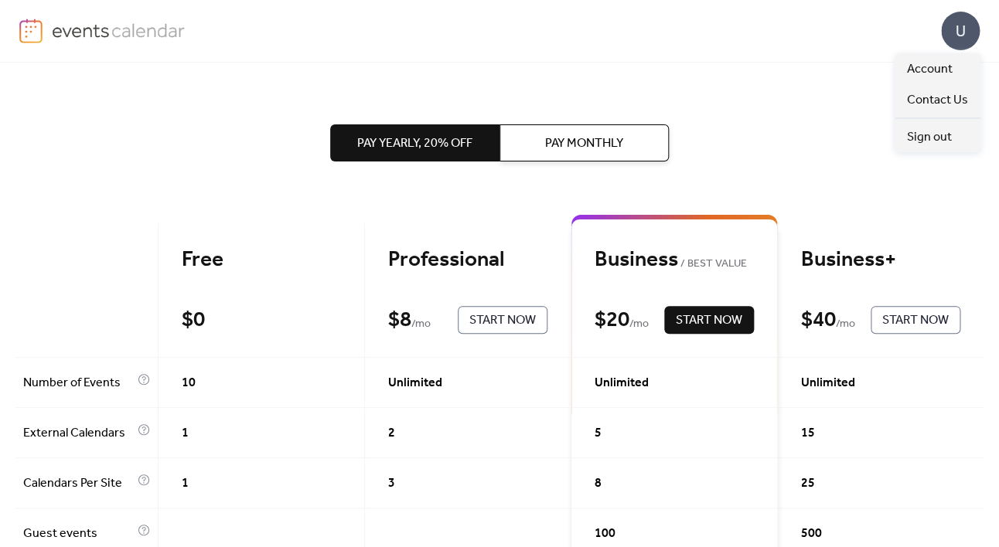
click at [972, 25] on div "U" at bounding box center [960, 31] width 39 height 39
click at [926, 75] on span "Account" at bounding box center [930, 69] width 46 height 19
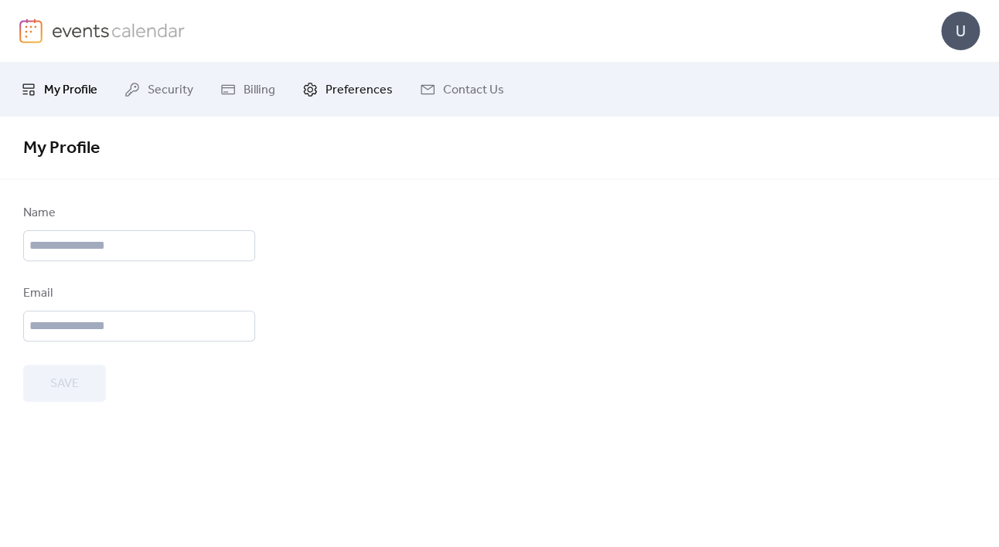
click at [362, 97] on span "Preferences" at bounding box center [358, 90] width 67 height 19
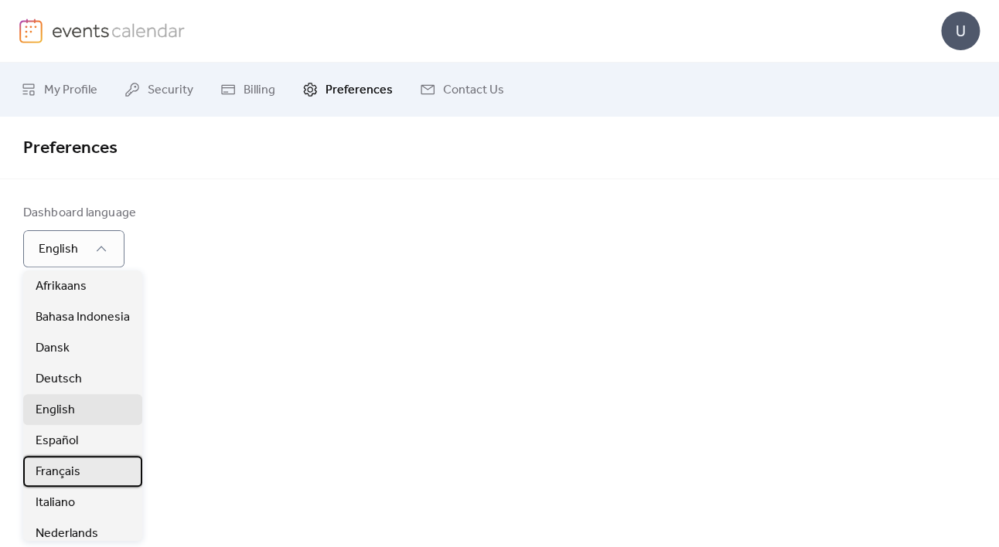
click at [73, 473] on span "Français" at bounding box center [58, 472] width 45 height 19
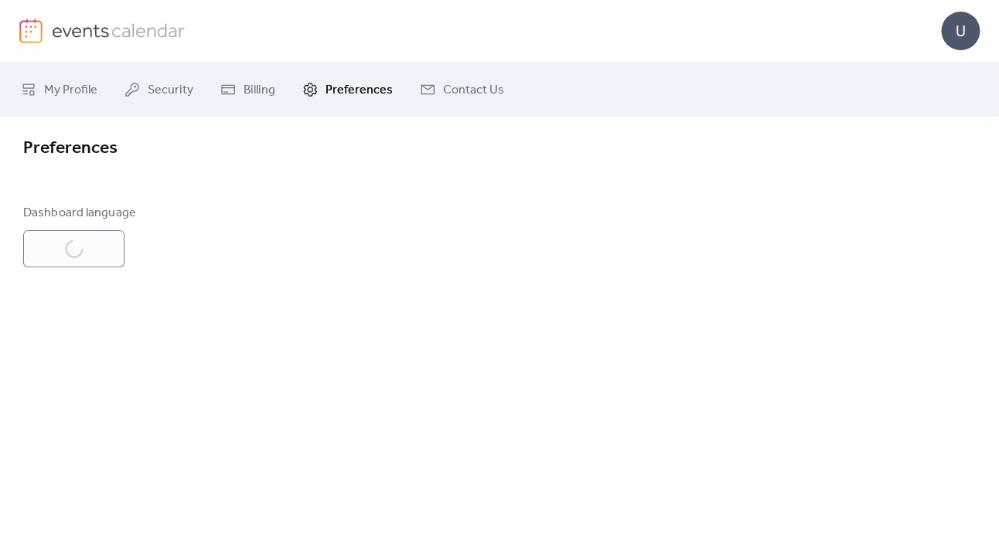
click at [310, 256] on div "Dashboard language English" at bounding box center [499, 235] width 999 height 63
click at [77, 90] on span "Mon Profil" at bounding box center [72, 90] width 56 height 19
